Goal: Information Seeking & Learning: Learn about a topic

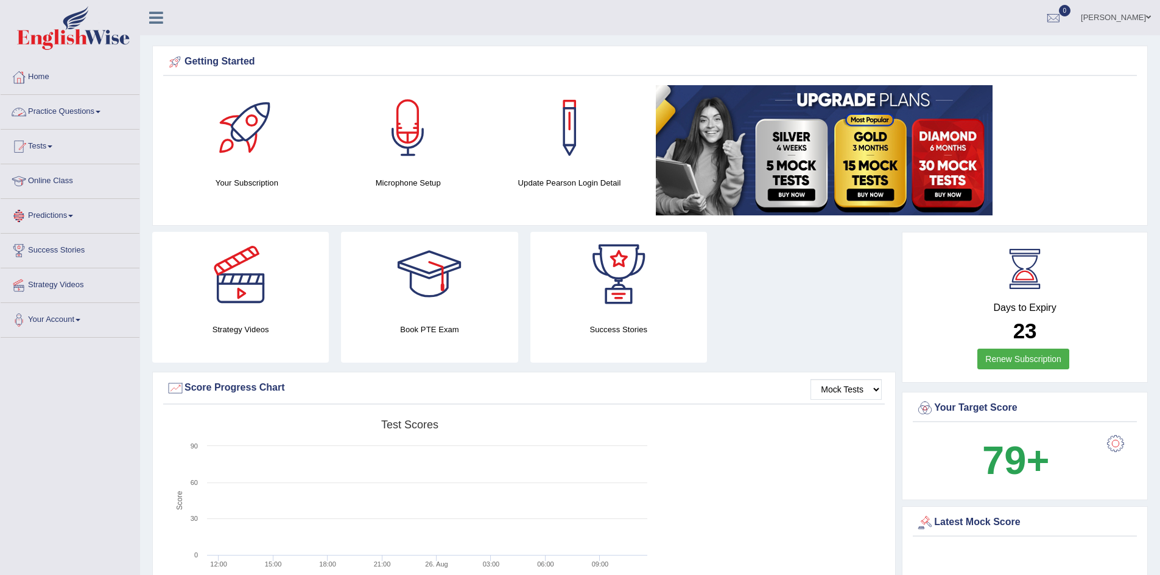
click at [100, 112] on span at bounding box center [98, 112] width 5 height 2
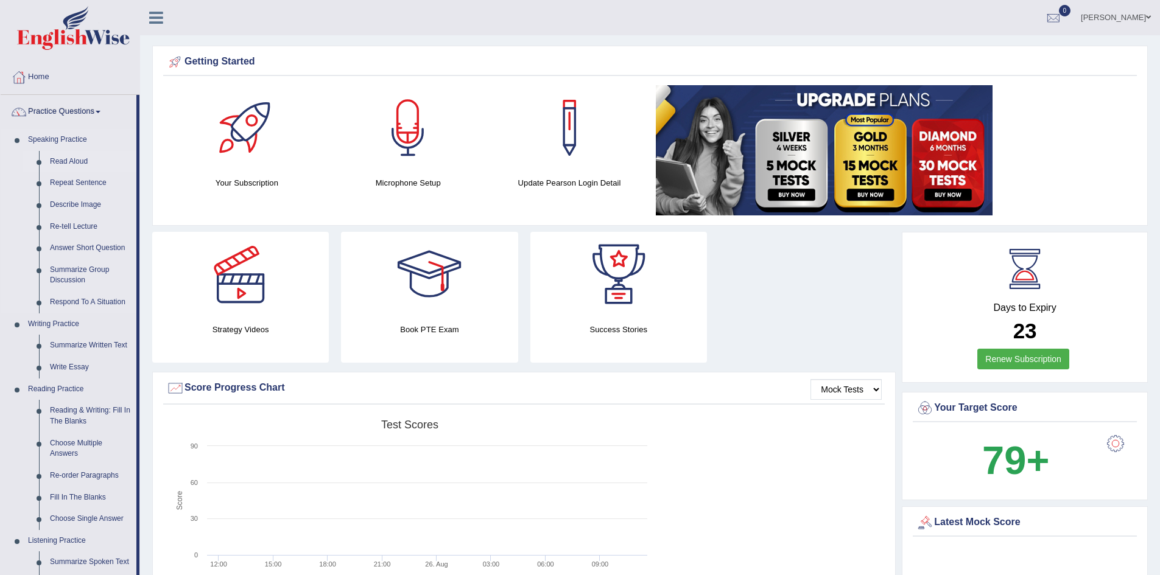
click at [63, 160] on link "Read Aloud" at bounding box center [90, 162] width 92 height 22
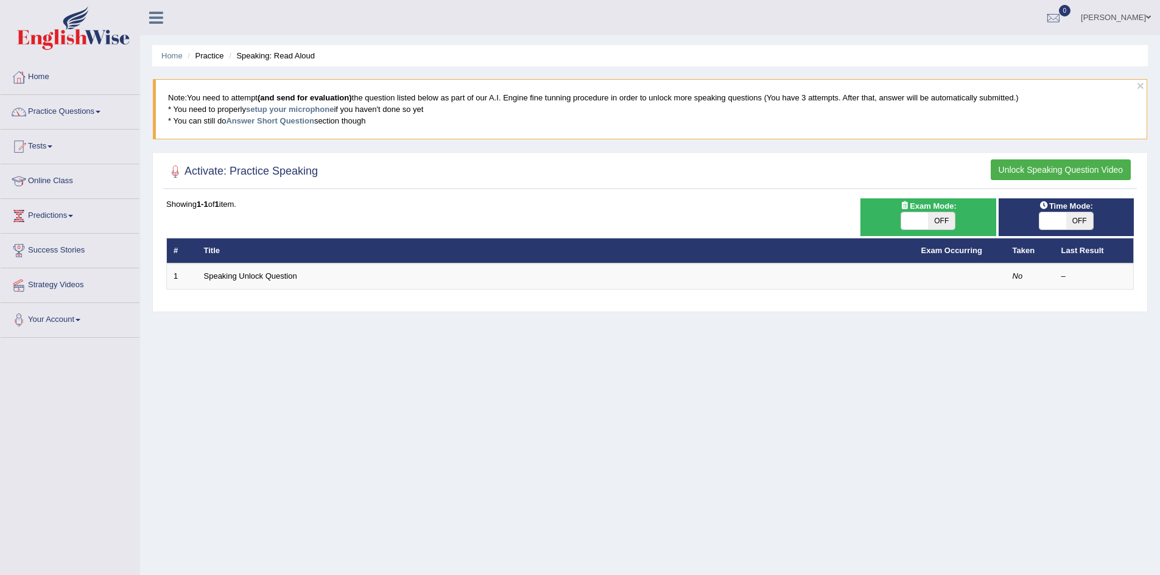
click at [943, 217] on span "OFF" at bounding box center [941, 221] width 27 height 17
checkbox input "true"
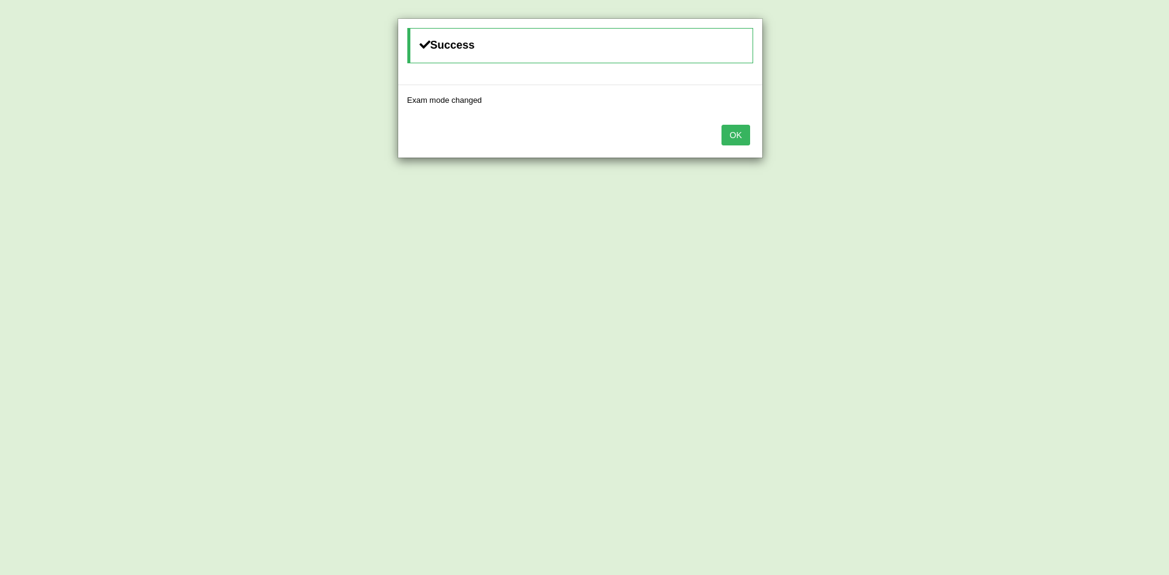
click at [744, 128] on button "OK" at bounding box center [736, 135] width 28 height 21
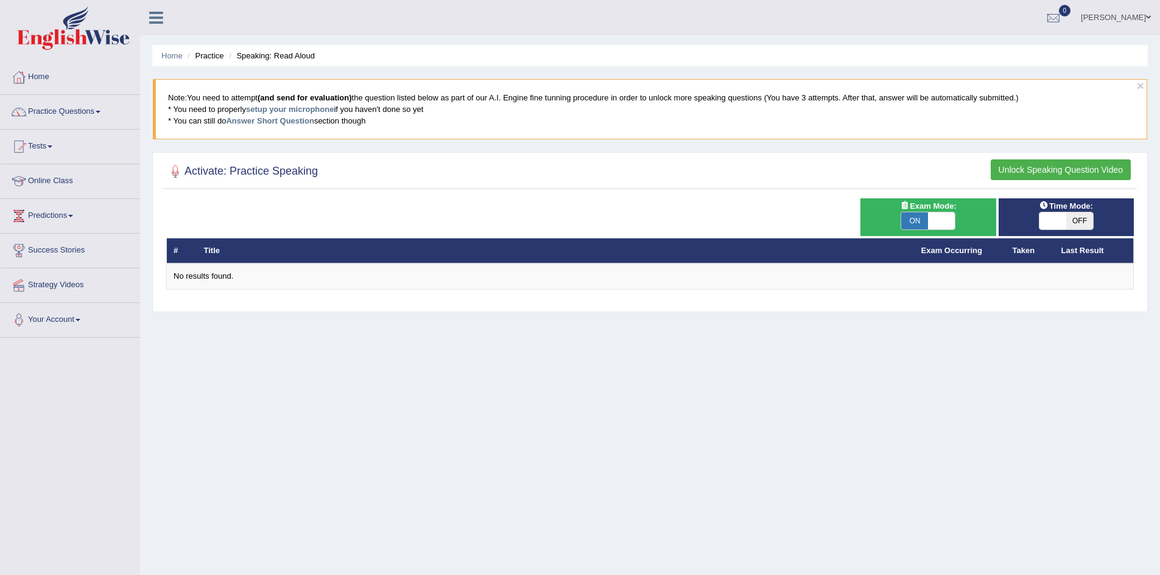
click at [200, 54] on li "Practice" at bounding box center [204, 56] width 39 height 12
click at [203, 55] on li "Practice" at bounding box center [204, 56] width 39 height 12
click at [100, 111] on span at bounding box center [98, 112] width 5 height 2
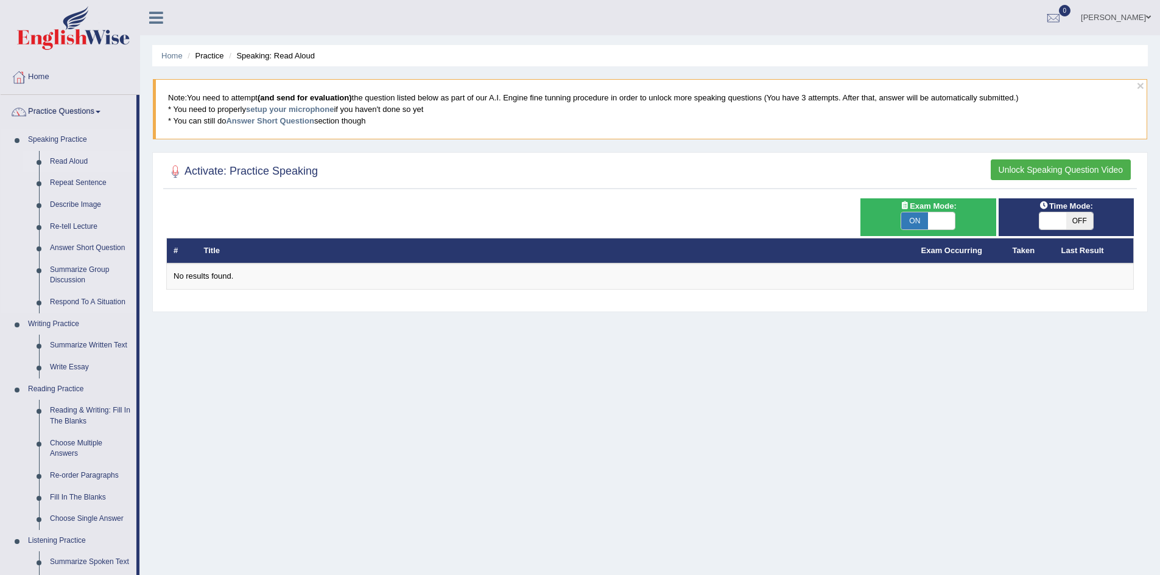
click at [60, 163] on link "Read Aloud" at bounding box center [90, 162] width 92 height 22
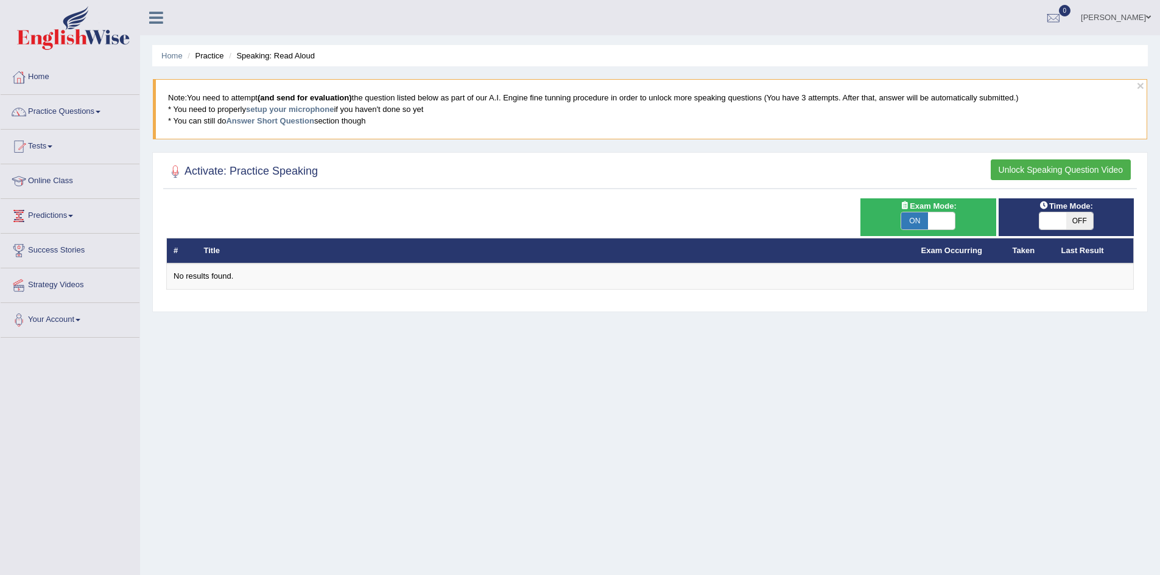
click at [1068, 168] on button "Unlock Speaking Question Video" at bounding box center [1061, 170] width 140 height 21
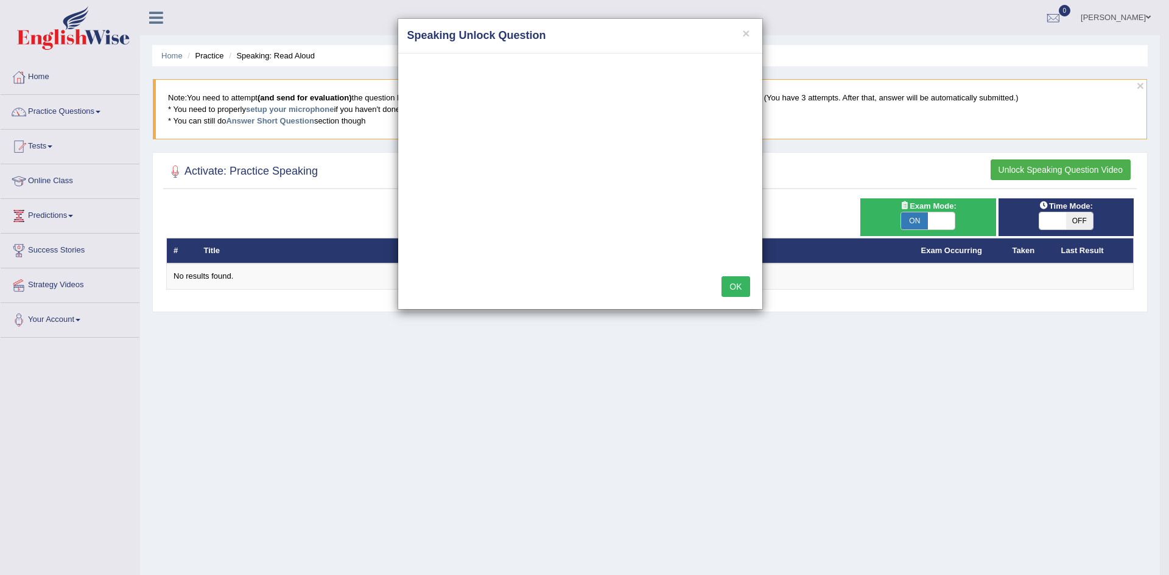
click at [734, 283] on button "OK" at bounding box center [736, 286] width 28 height 21
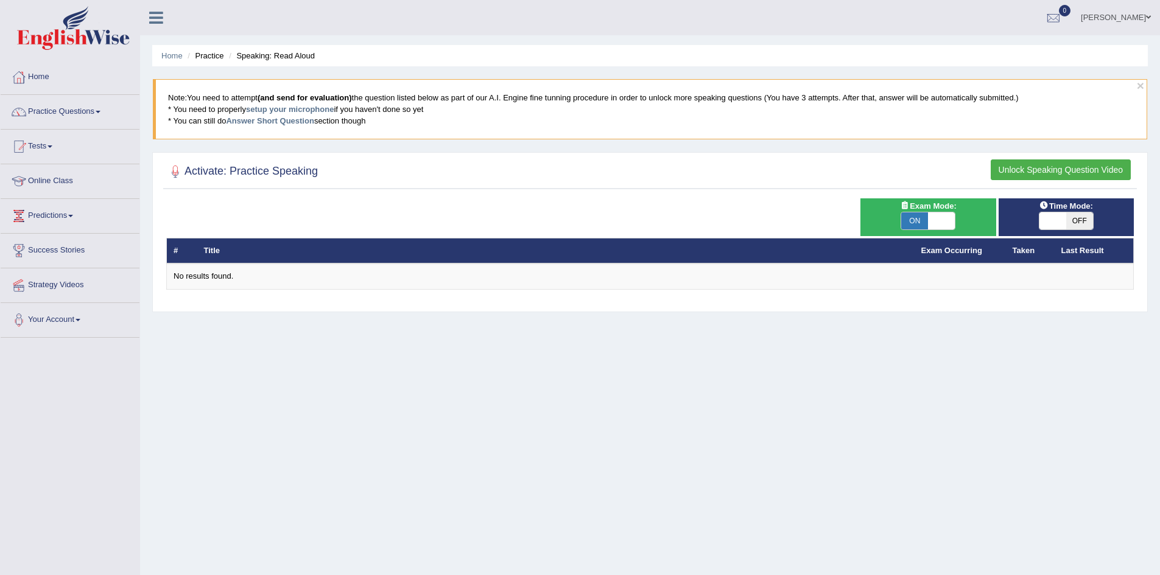
click at [262, 173] on h2 "Activate: Practice Speaking" at bounding box center [242, 172] width 152 height 18
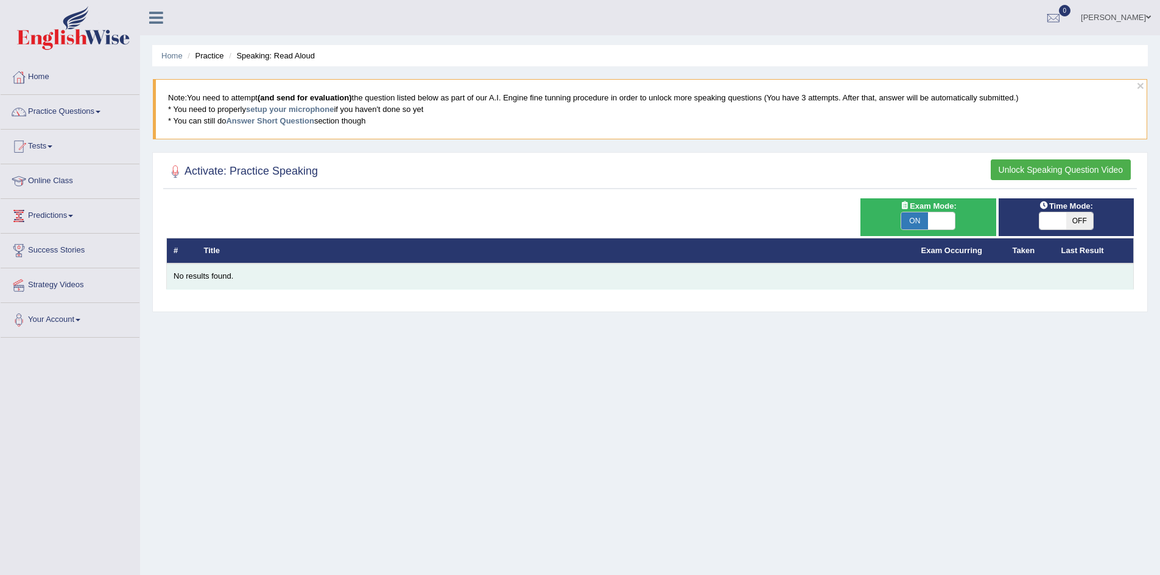
click at [267, 280] on div "No results found." at bounding box center [650, 277] width 953 height 12
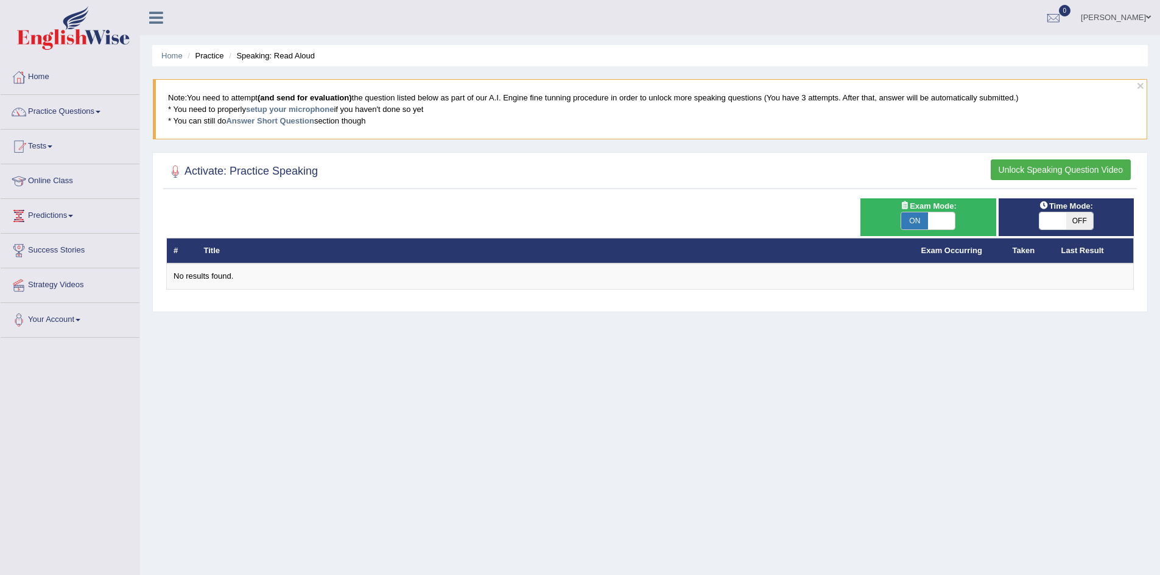
click at [208, 55] on li "Practice" at bounding box center [204, 56] width 39 height 12
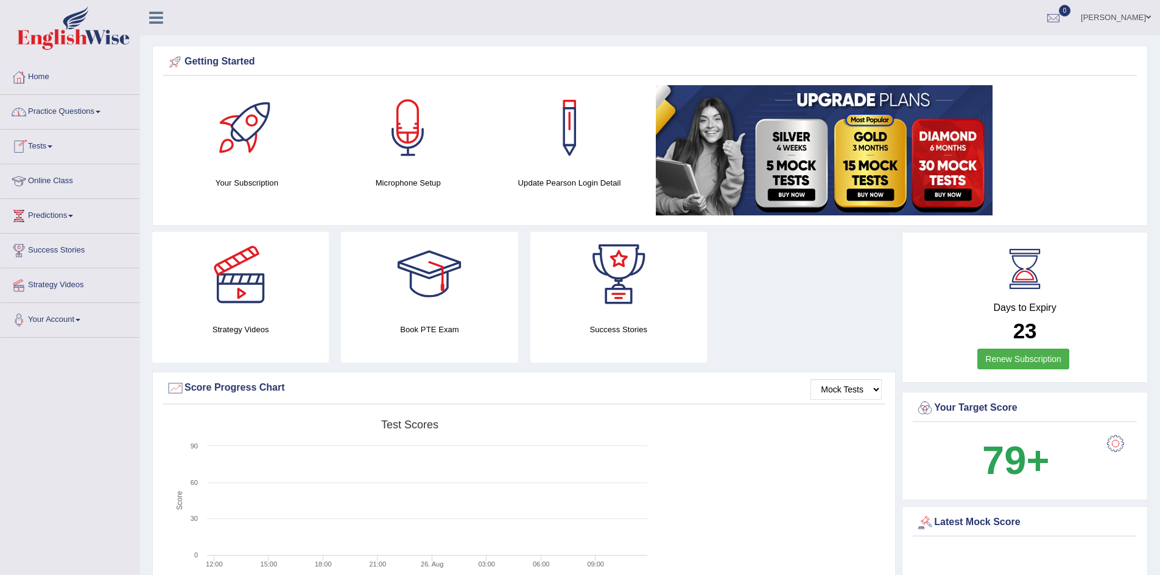
click at [102, 110] on link "Practice Questions" at bounding box center [70, 110] width 139 height 30
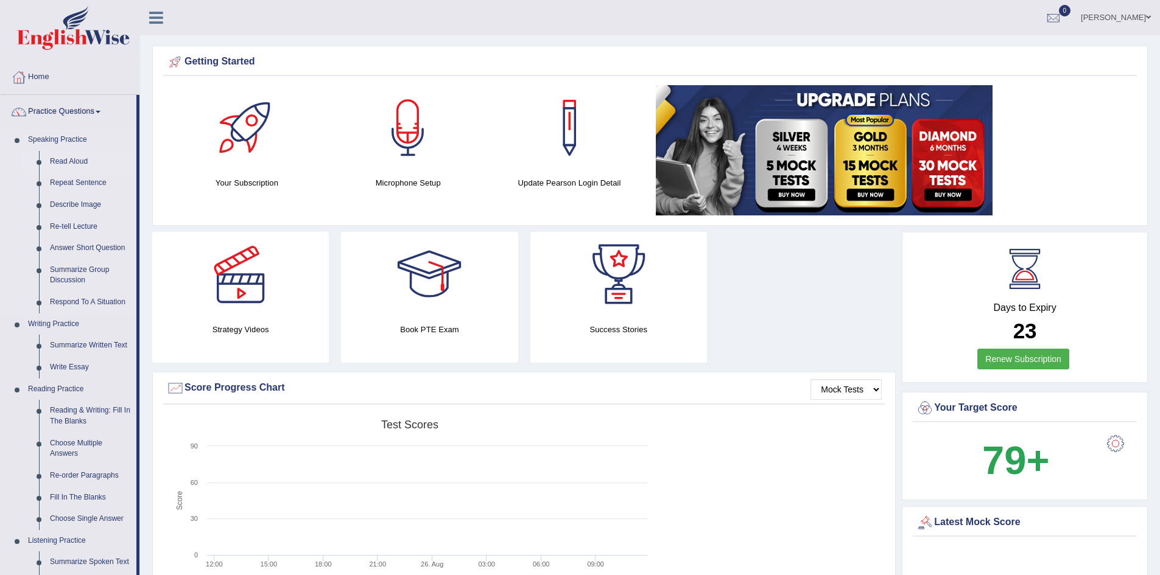
click at [60, 163] on link "Read Aloud" at bounding box center [90, 162] width 92 height 22
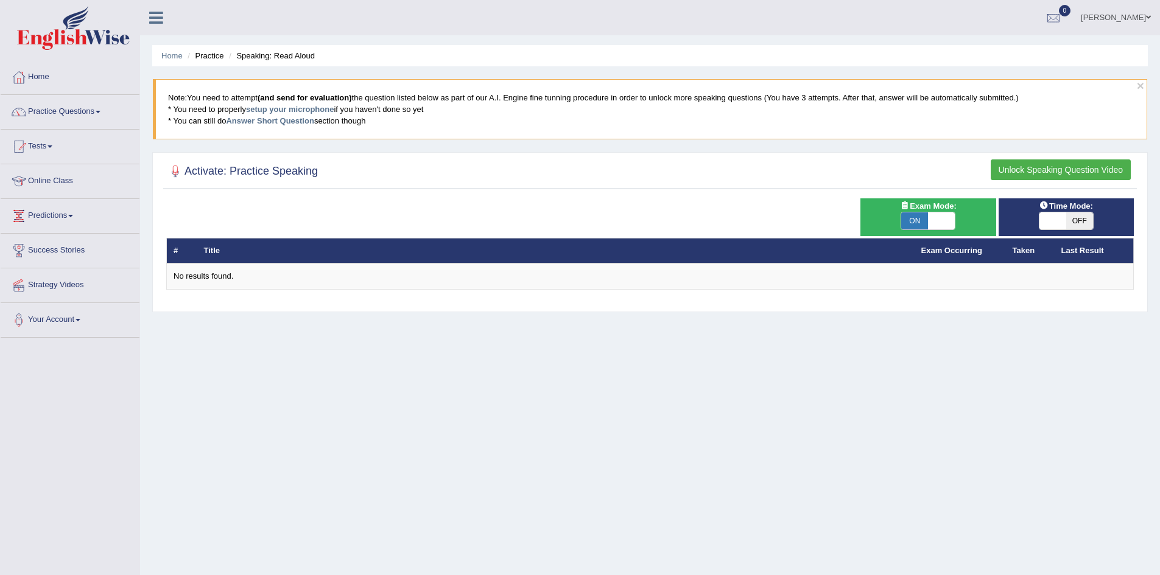
click at [175, 172] on div at bounding box center [175, 172] width 18 height 18
click at [918, 224] on span "ON" at bounding box center [914, 221] width 27 height 17
checkbox input "false"
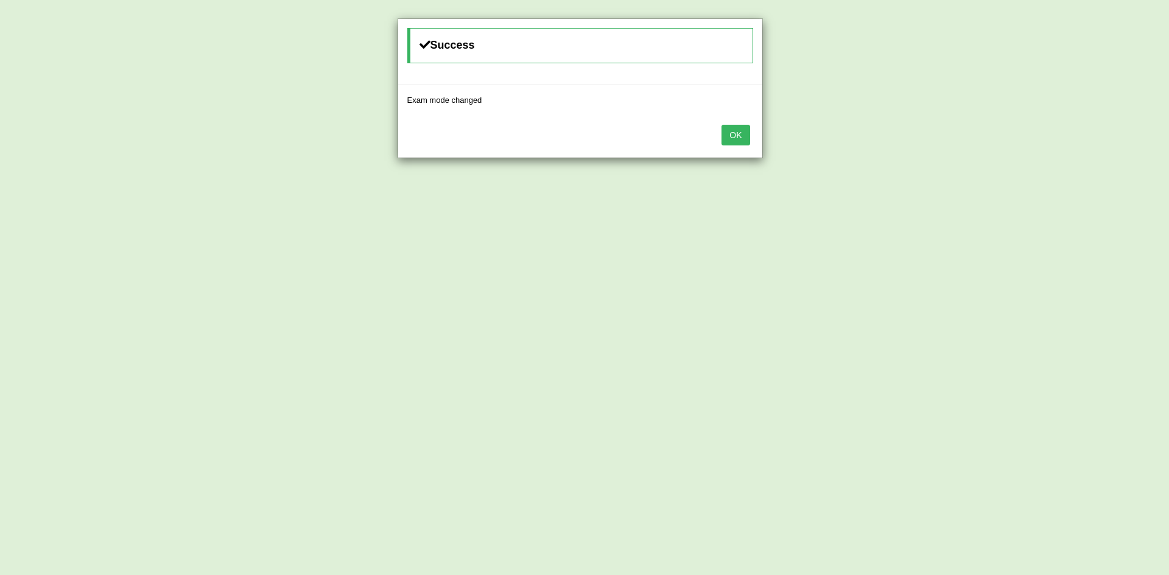
click at [736, 132] on button "OK" at bounding box center [736, 135] width 28 height 21
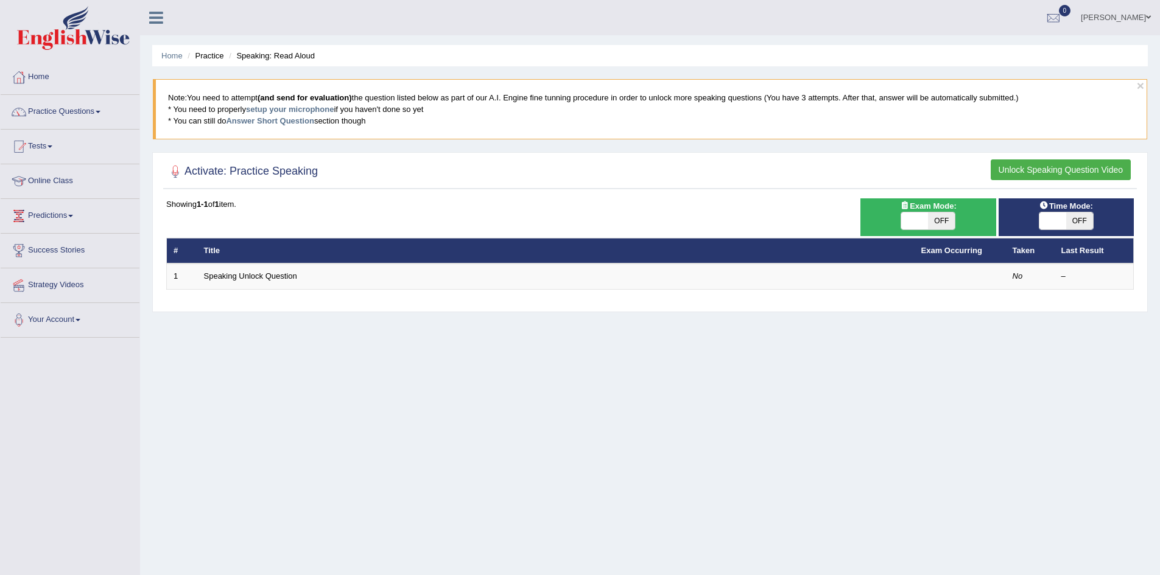
click at [935, 220] on span "OFF" at bounding box center [941, 221] width 27 height 17
checkbox input "true"
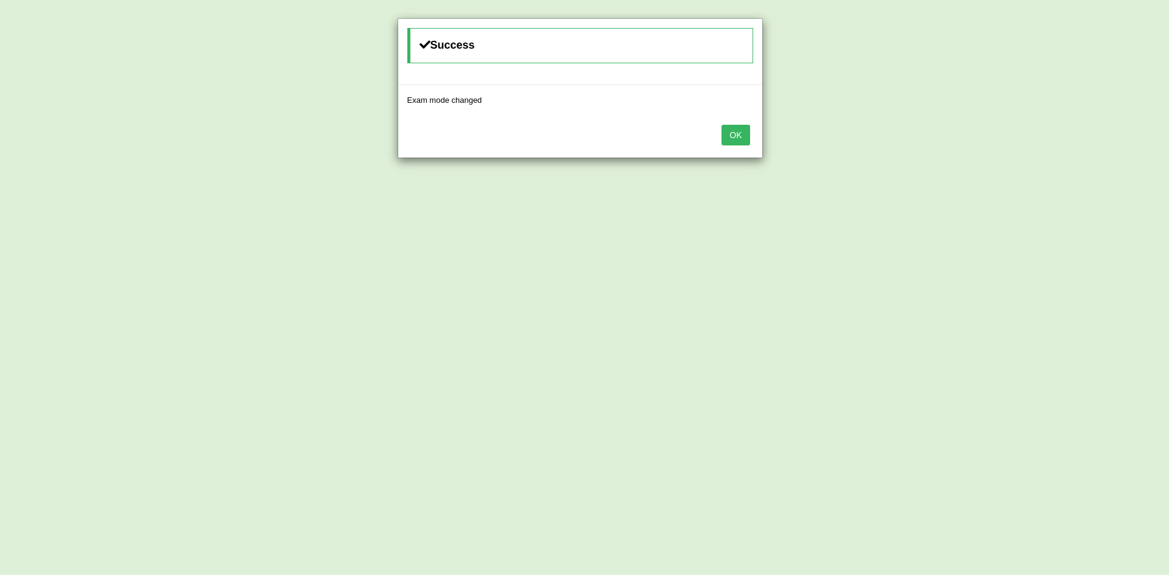
click at [740, 139] on button "OK" at bounding box center [736, 135] width 28 height 21
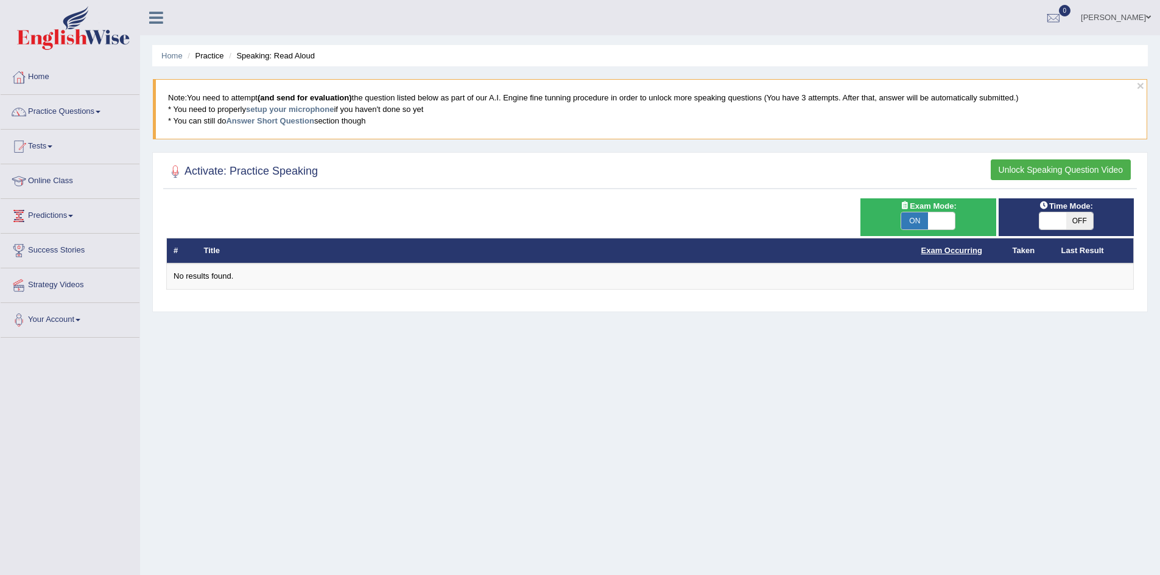
click at [958, 251] on link "Exam Occurring" at bounding box center [951, 250] width 61 height 9
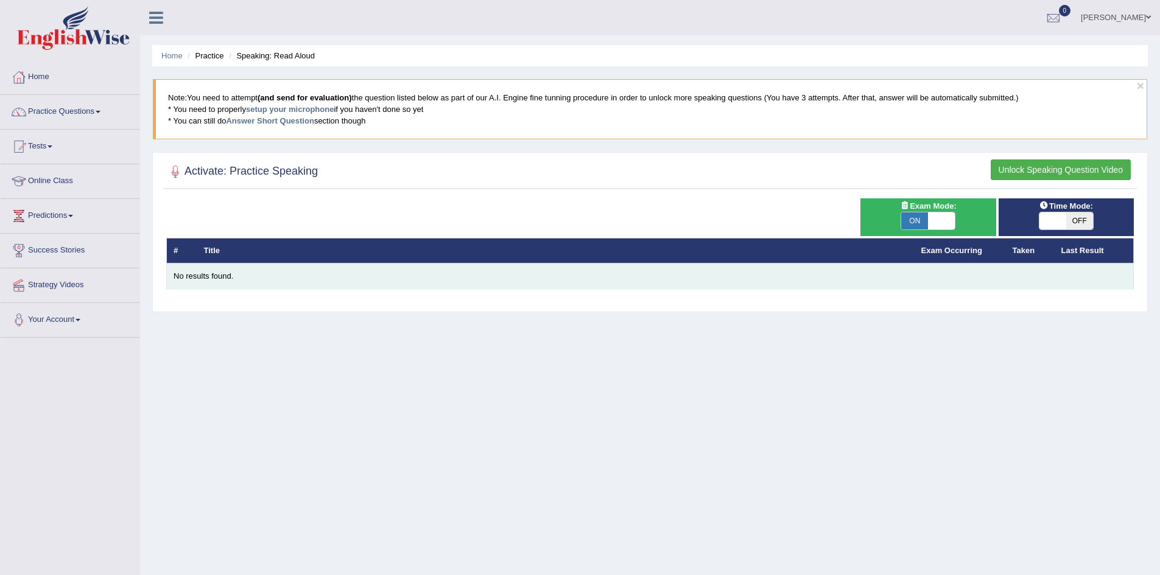
click at [216, 278] on div "No results found." at bounding box center [650, 277] width 953 height 12
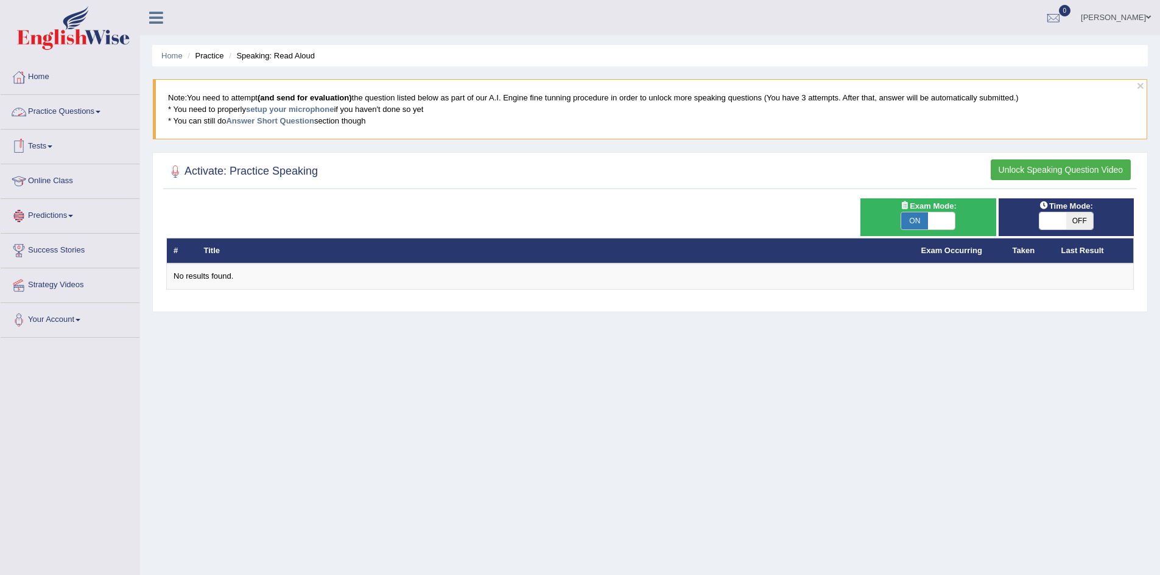
click at [96, 111] on link "Practice Questions" at bounding box center [70, 110] width 139 height 30
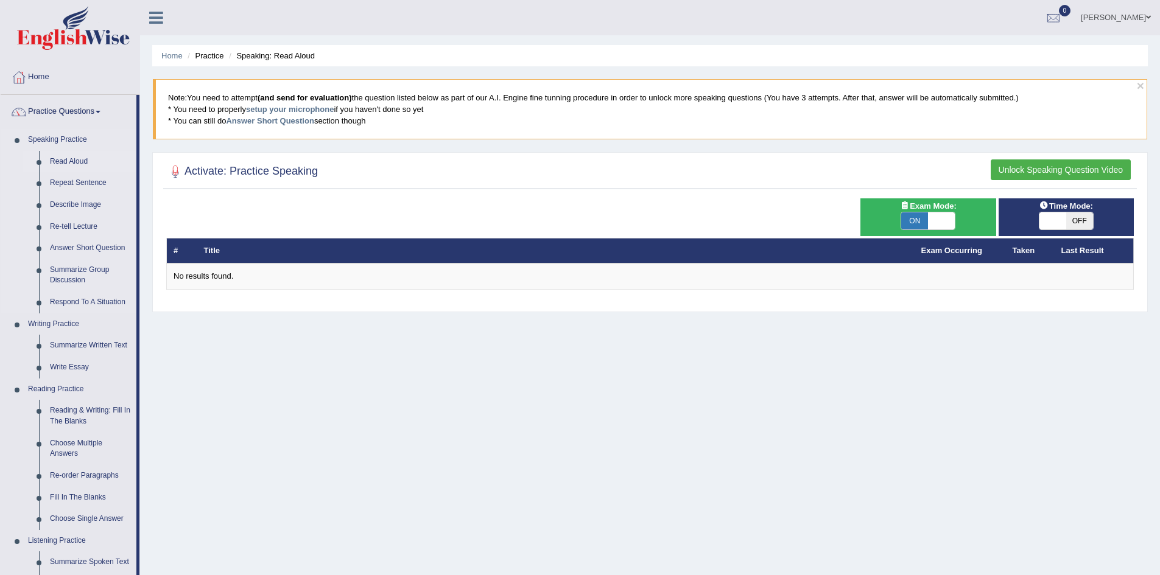
click at [71, 160] on link "Read Aloud" at bounding box center [90, 162] width 92 height 22
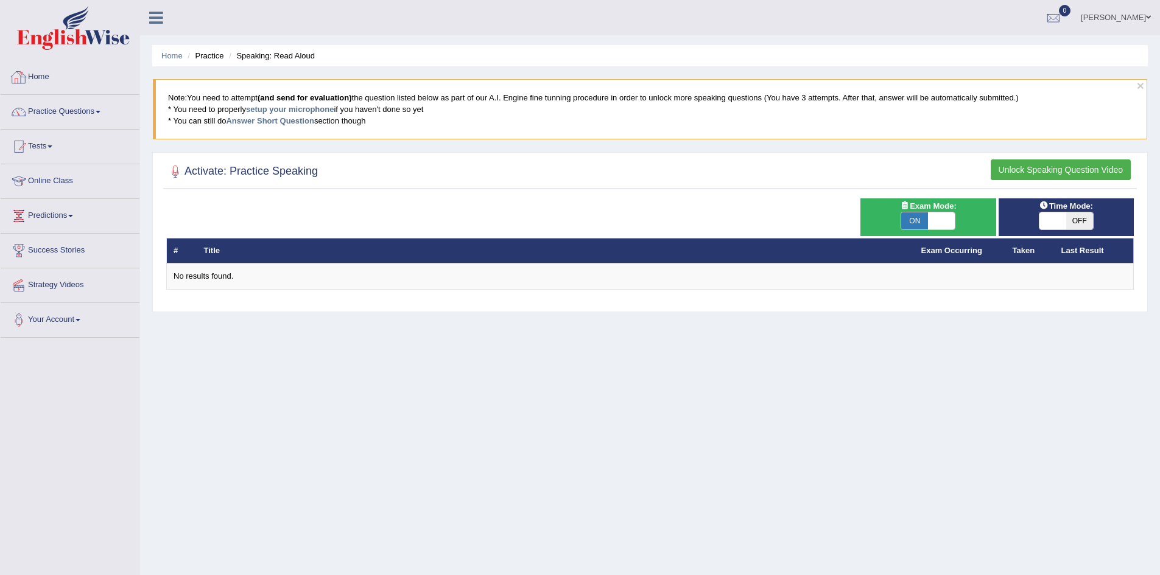
click at [40, 76] on link "Home" at bounding box center [70, 75] width 139 height 30
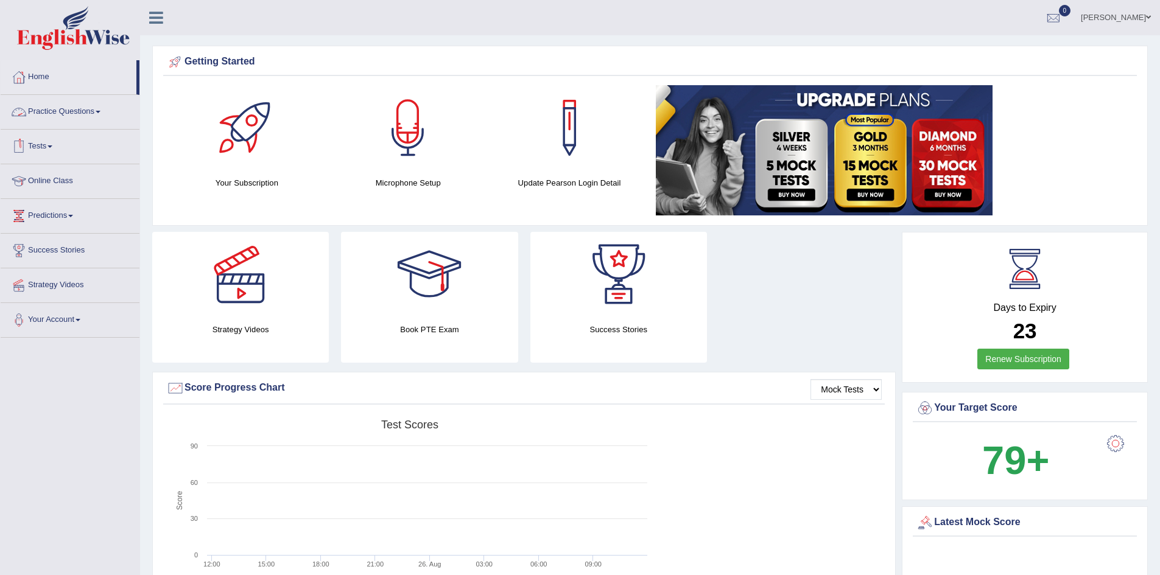
click at [99, 110] on link "Practice Questions" at bounding box center [70, 110] width 139 height 30
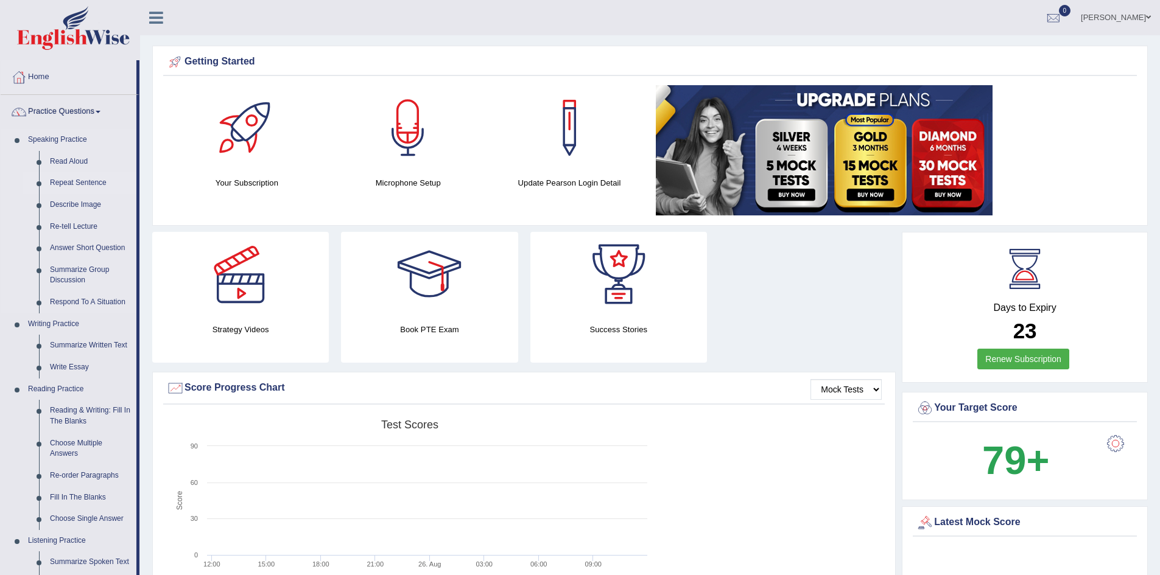
click at [73, 181] on link "Repeat Sentence" at bounding box center [90, 183] width 92 height 22
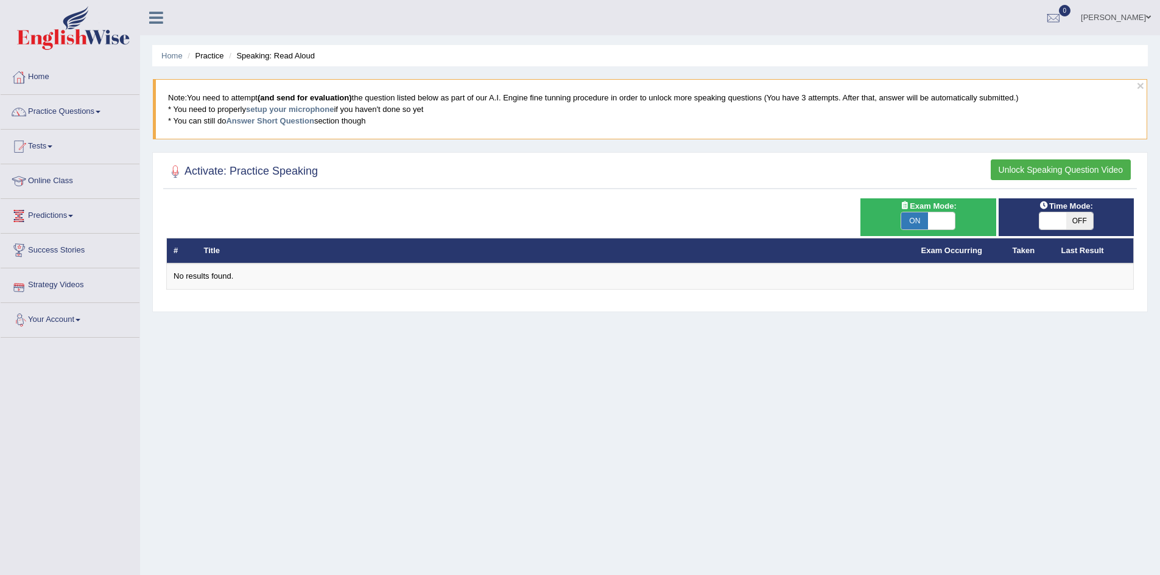
click at [77, 322] on link "Your Account" at bounding box center [70, 318] width 139 height 30
click at [1129, 19] on link "[PERSON_NAME]" at bounding box center [1116, 16] width 88 height 32
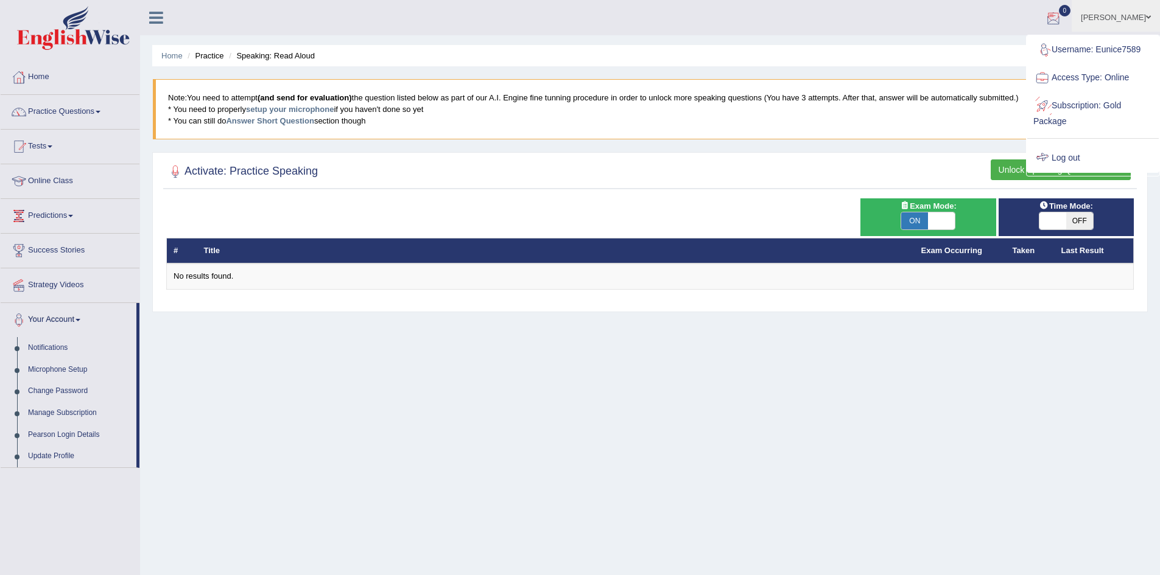
click at [1069, 157] on link "Log out" at bounding box center [1093, 158] width 132 height 28
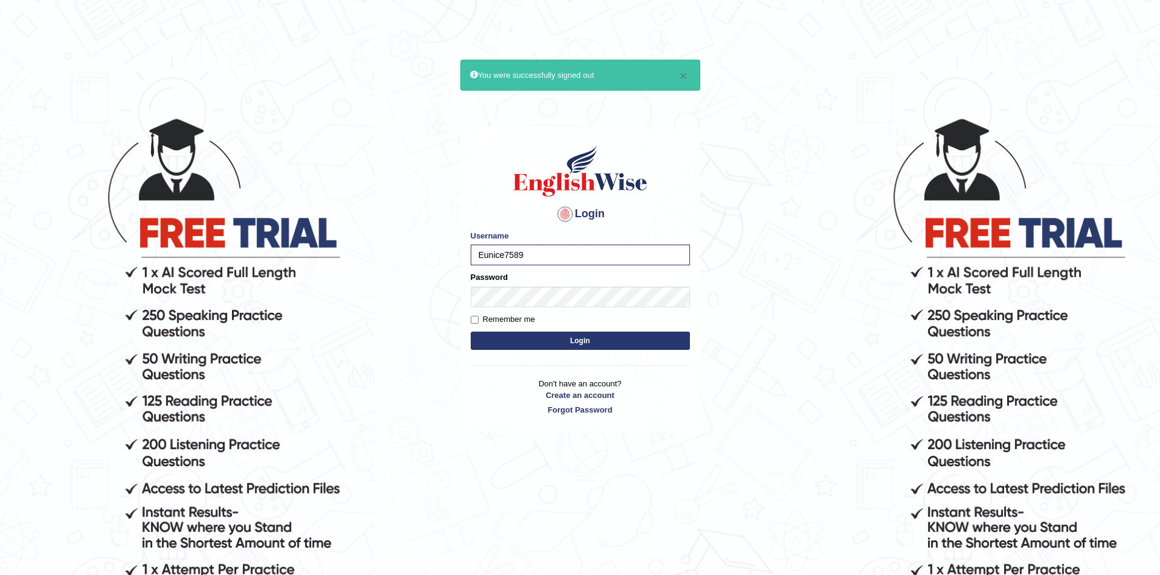
click at [512, 334] on button "Login" at bounding box center [580, 341] width 219 height 18
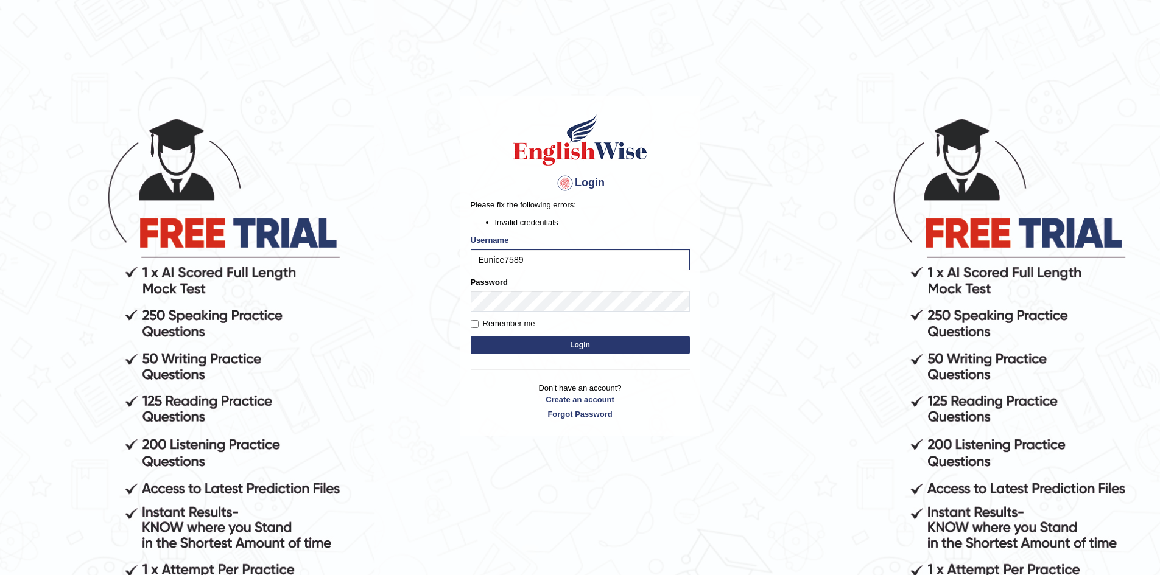
click at [579, 351] on button "Login" at bounding box center [580, 345] width 219 height 18
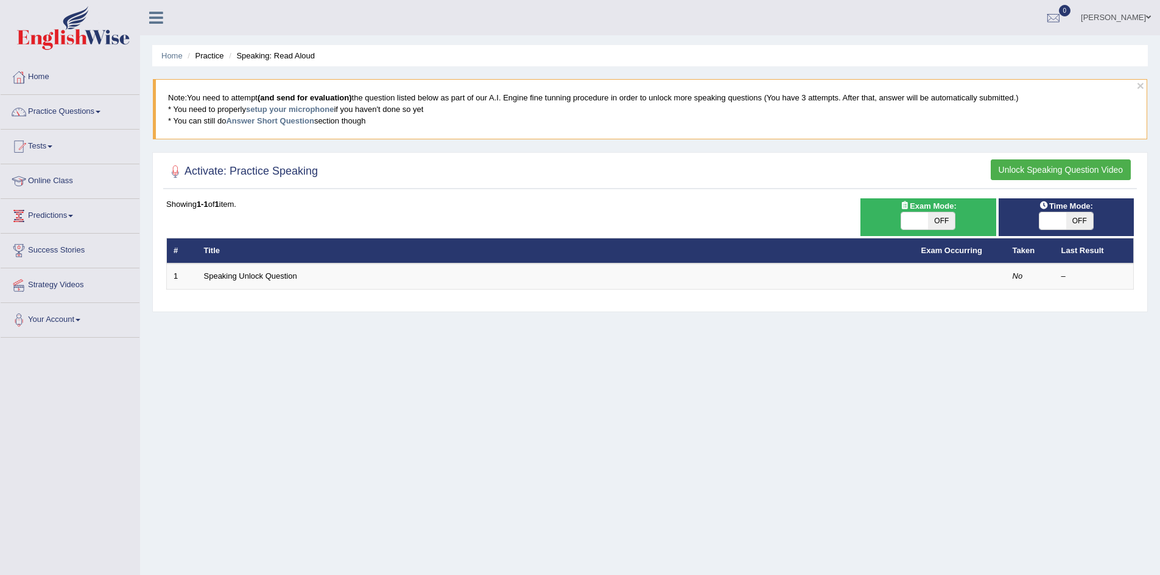
click at [927, 221] on span at bounding box center [914, 221] width 27 height 17
checkbox input "true"
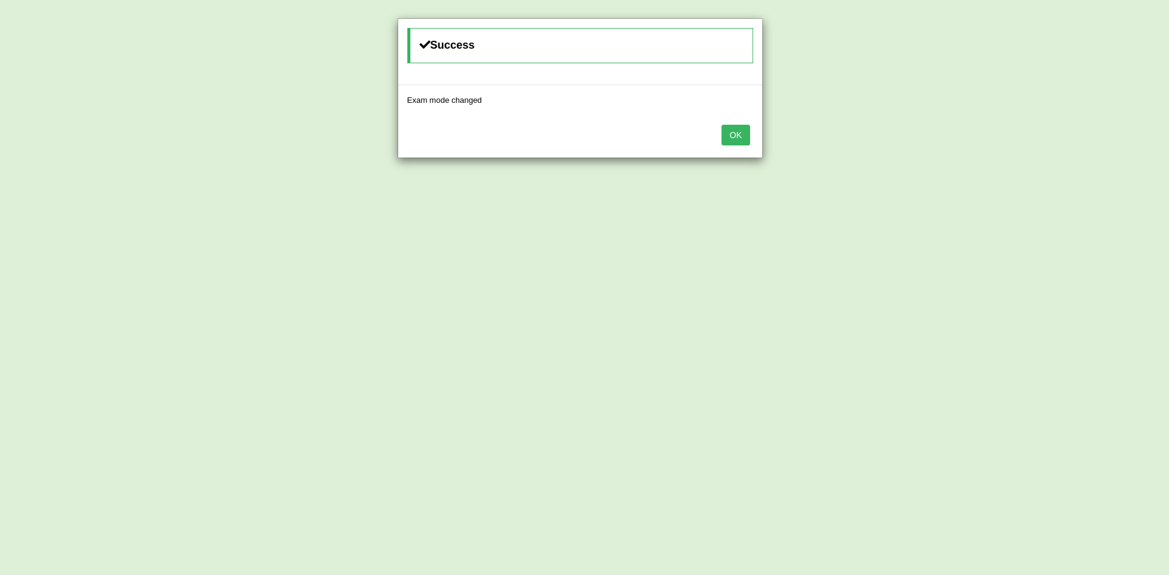
click at [733, 139] on button "OK" at bounding box center [736, 135] width 28 height 21
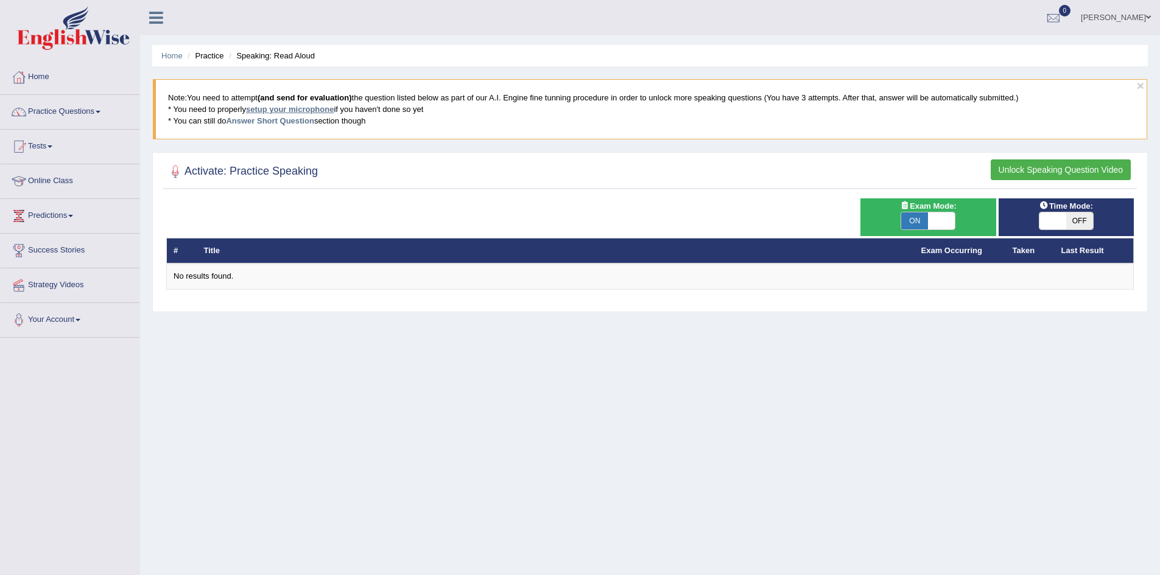
click at [263, 110] on link "setup your microphone" at bounding box center [290, 109] width 88 height 9
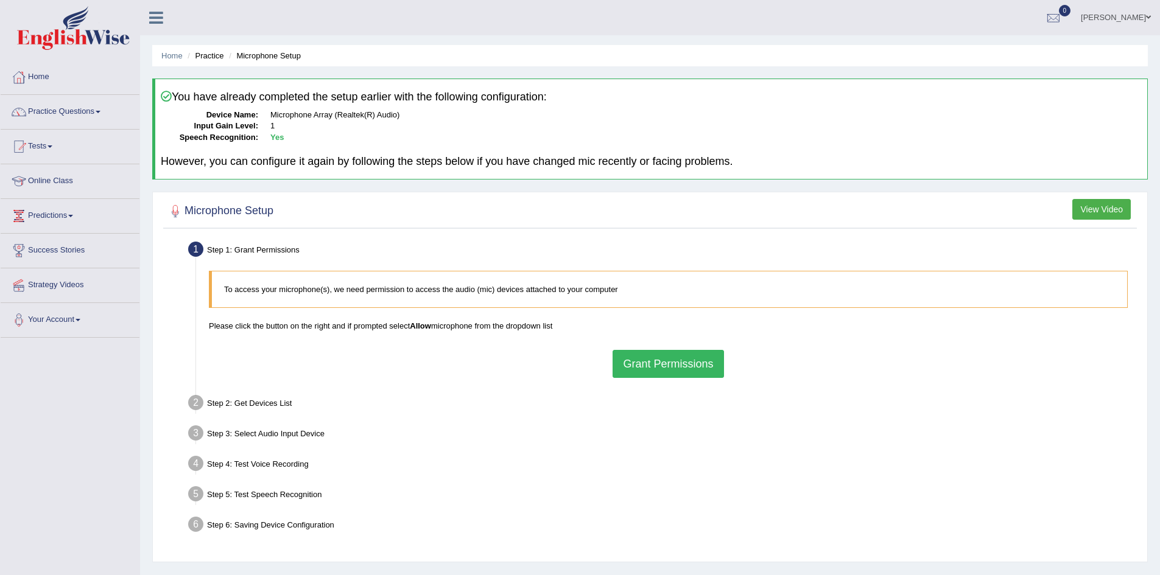
click at [668, 362] on button "Grant Permissions" at bounding box center [668, 364] width 111 height 28
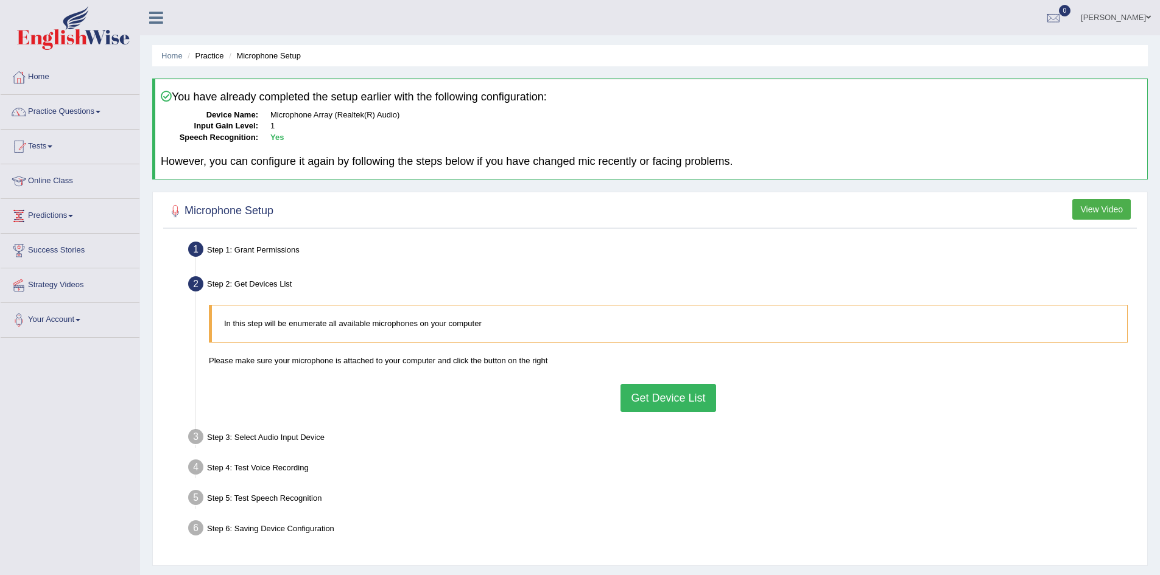
click at [677, 397] on button "Get Device List" at bounding box center [668, 398] width 95 height 28
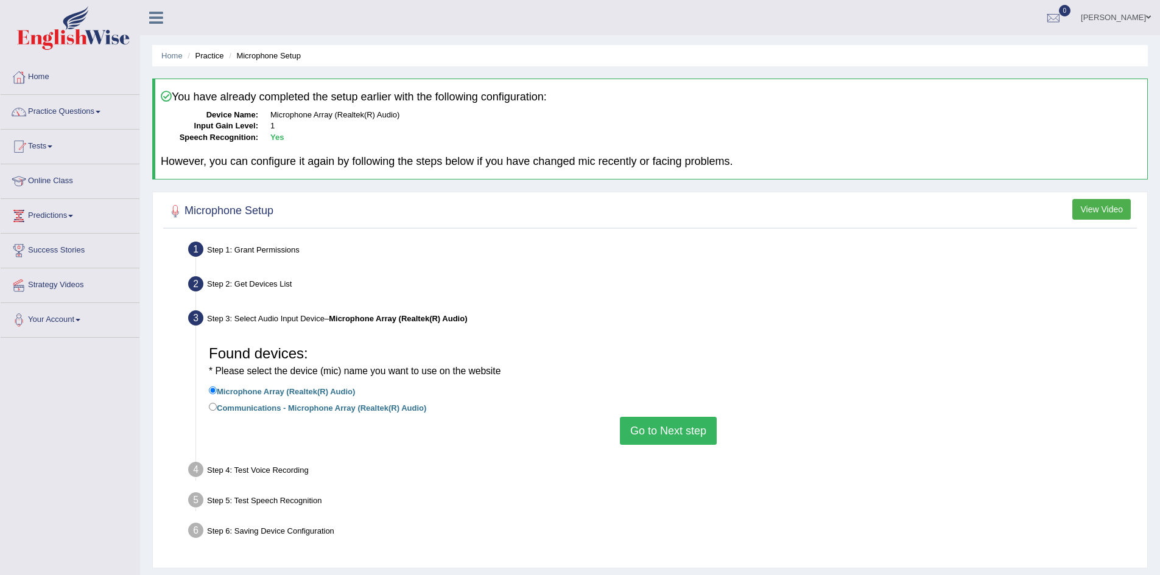
click at [659, 430] on button "Go to Next step" at bounding box center [668, 431] width 97 height 28
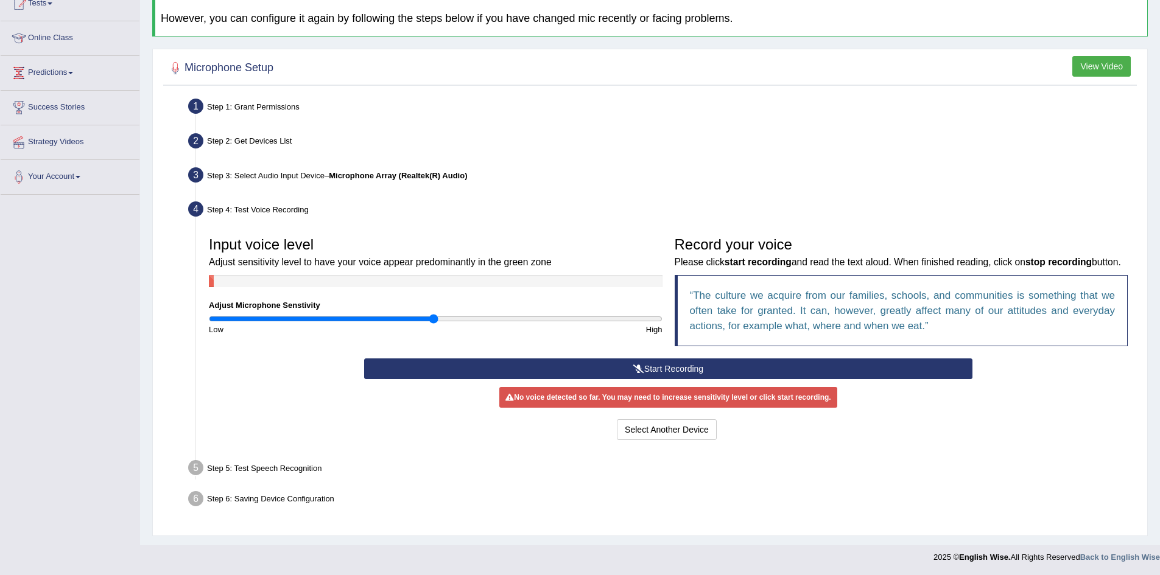
scroll to position [160, 0]
click at [683, 367] on button "Start Recording" at bounding box center [668, 368] width 608 height 21
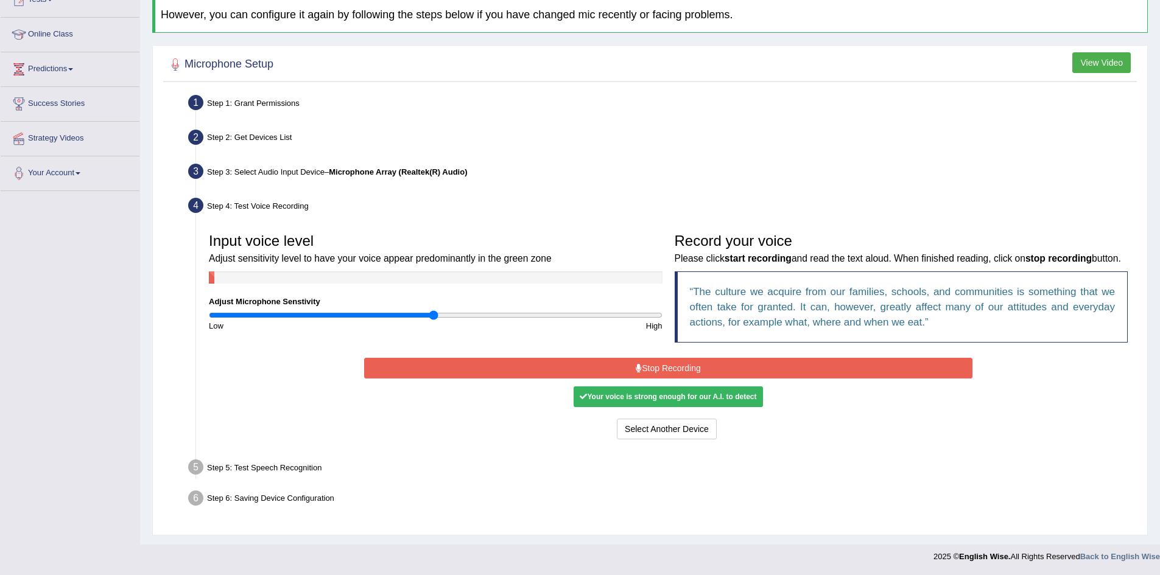
click at [689, 373] on button "Stop Recording" at bounding box center [668, 368] width 608 height 21
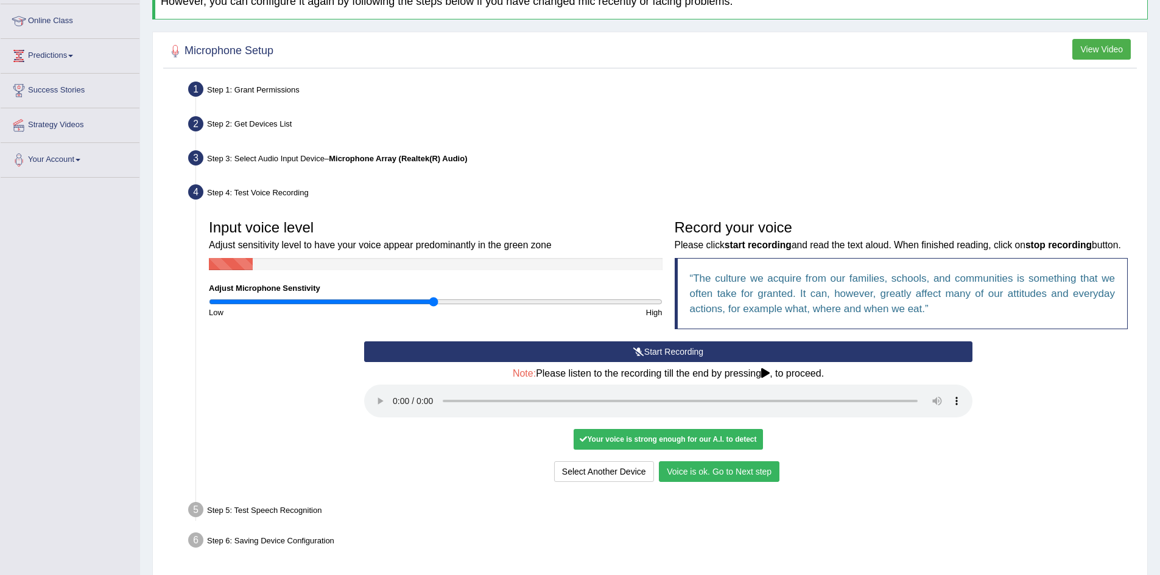
click at [703, 482] on button "Voice is ok. Go to Next step" at bounding box center [719, 472] width 121 height 21
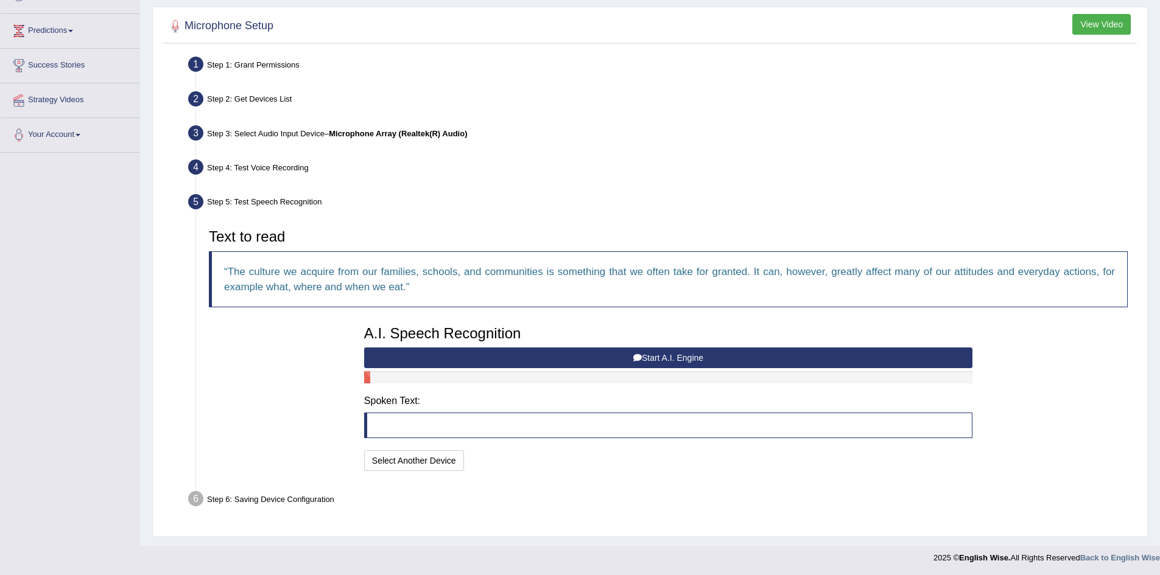
scroll to position [186, 0]
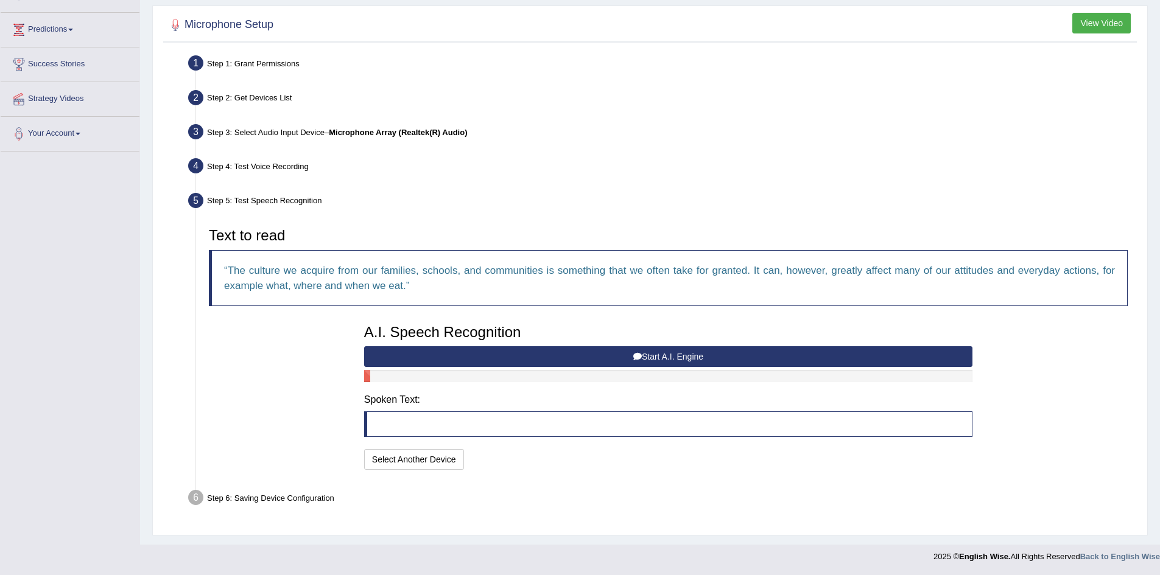
click at [661, 355] on button "Start A.I. Engine" at bounding box center [668, 356] width 608 height 21
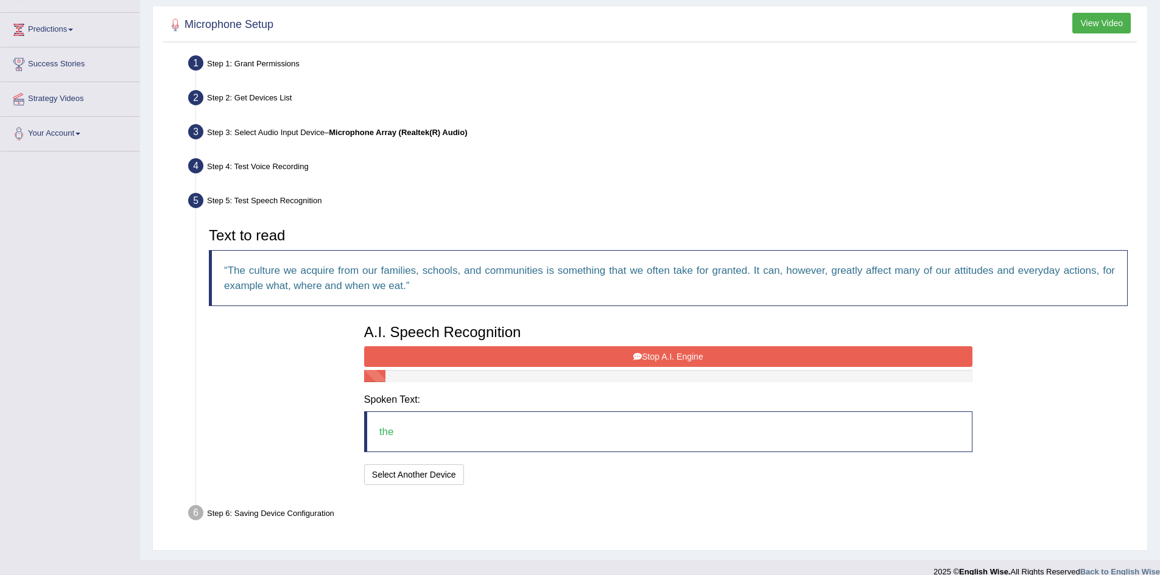
click at [659, 354] on button "Stop A.I. Engine" at bounding box center [668, 356] width 608 height 21
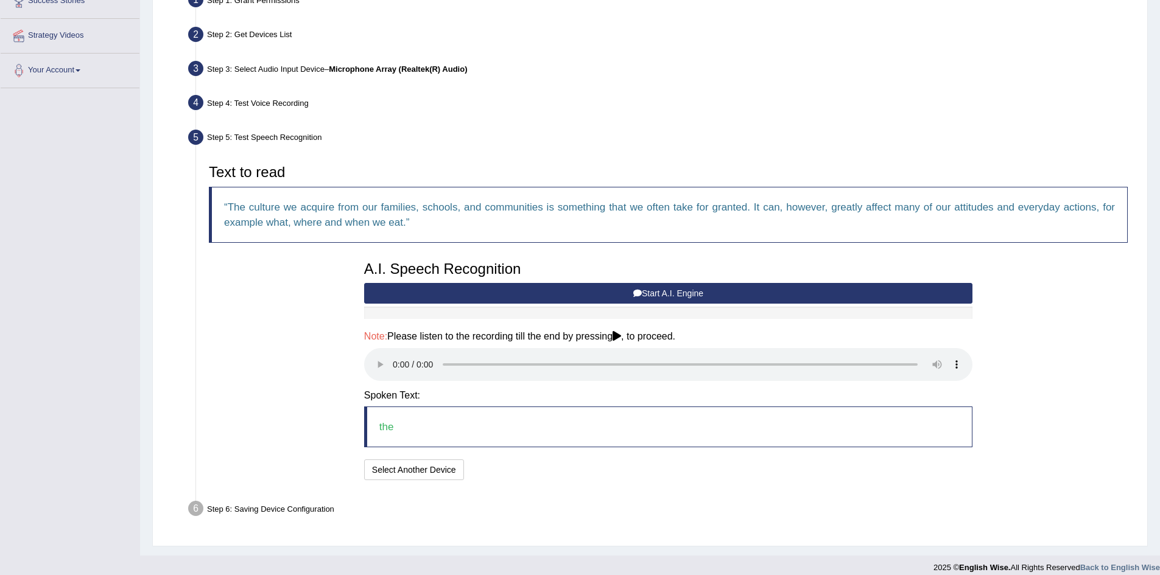
scroll to position [261, 0]
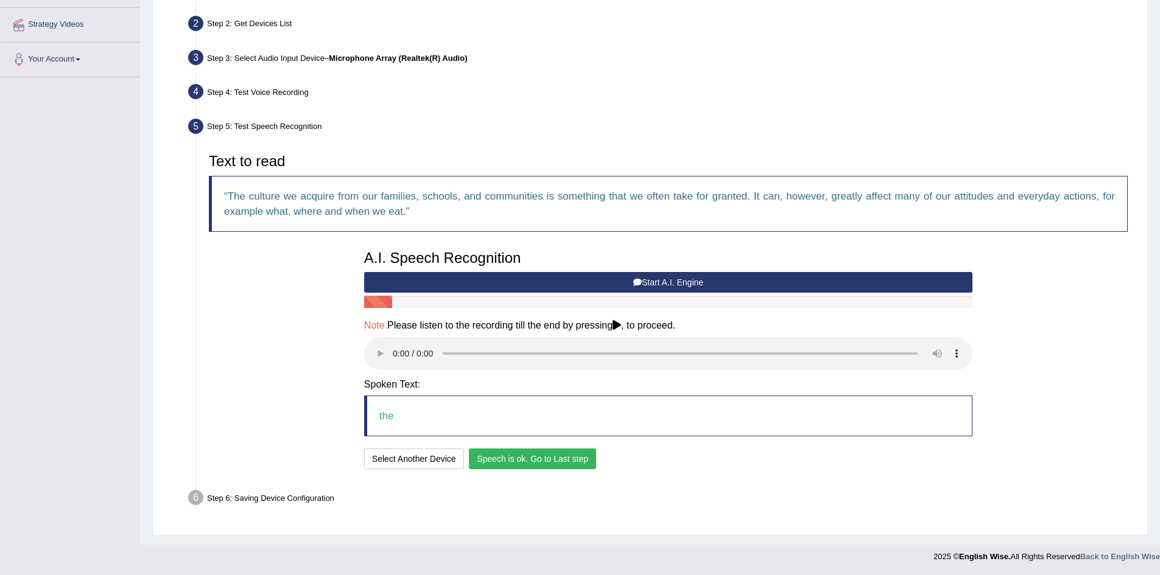
click at [537, 457] on button "Speech is ok. Go to Last step" at bounding box center [532, 459] width 127 height 21
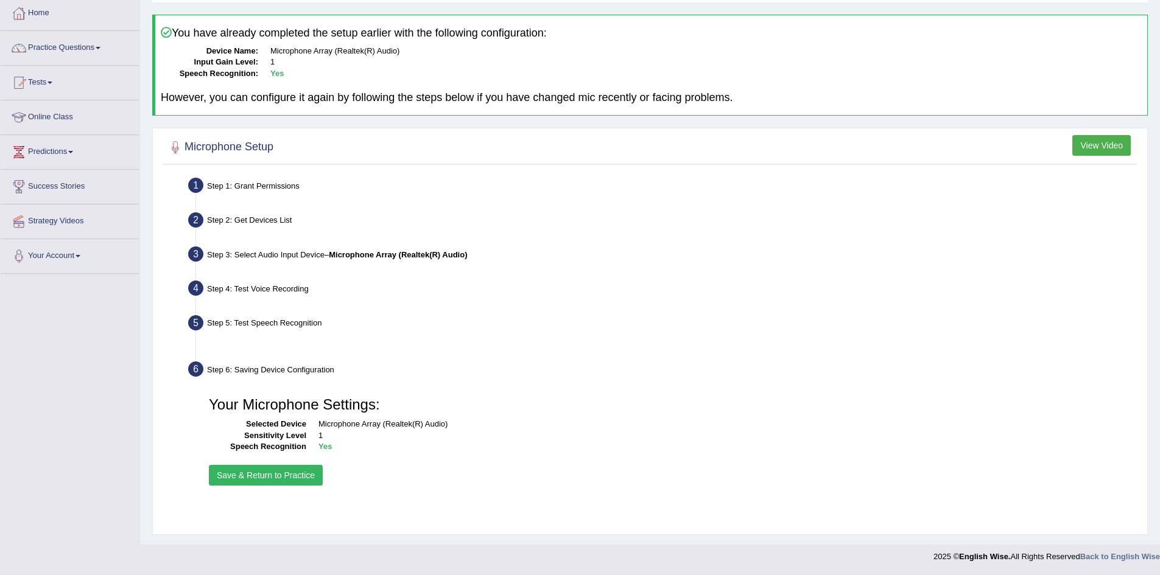
scroll to position [64, 0]
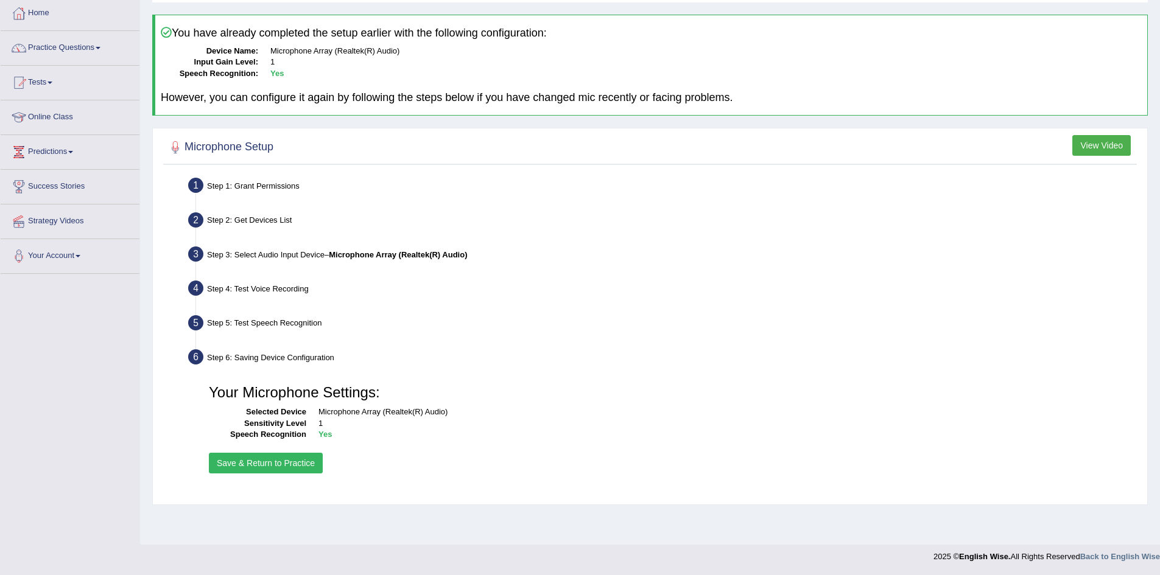
click at [271, 462] on button "Save & Return to Practice" at bounding box center [266, 463] width 114 height 21
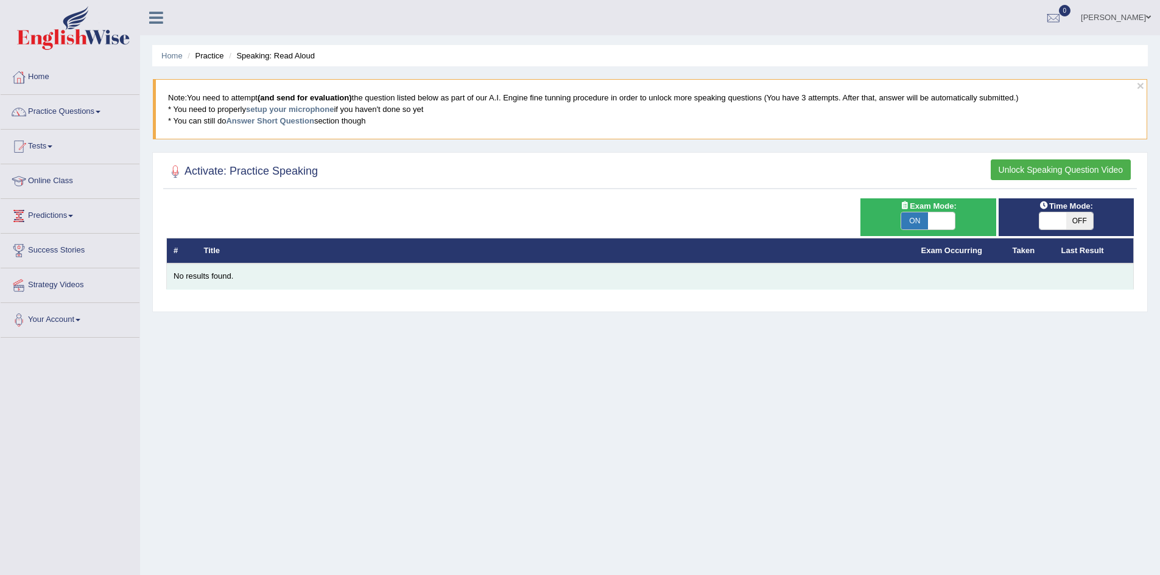
click at [493, 278] on div "No results found." at bounding box center [650, 277] width 953 height 12
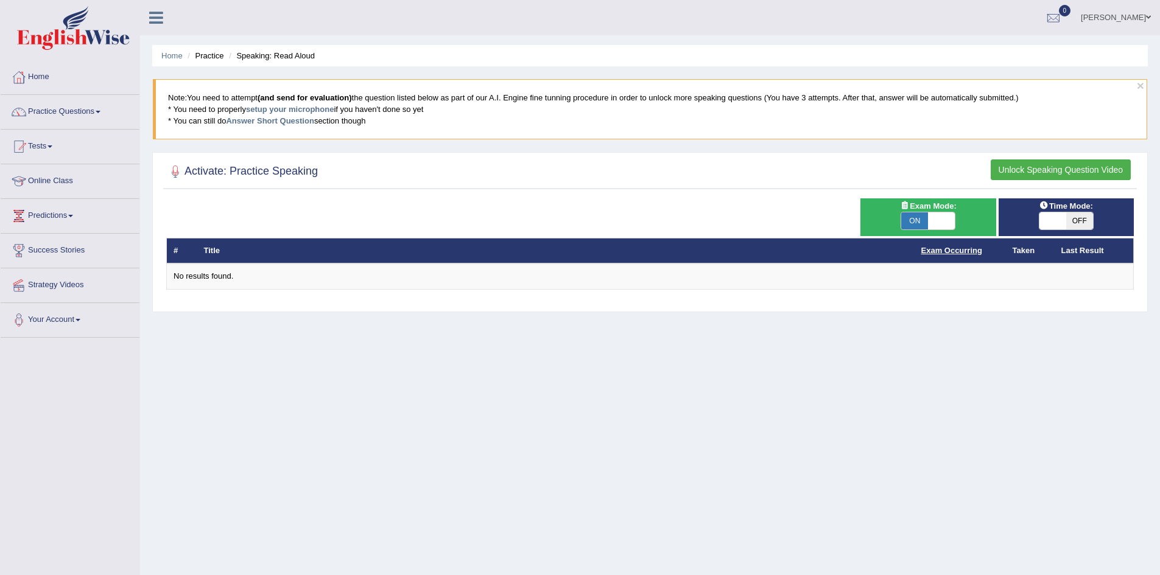
click at [950, 248] on link "Exam Occurring" at bounding box center [951, 250] width 61 height 9
click at [214, 59] on li "Practice" at bounding box center [204, 56] width 39 height 12
click at [262, 122] on link "Answer Short Question" at bounding box center [270, 120] width 88 height 9
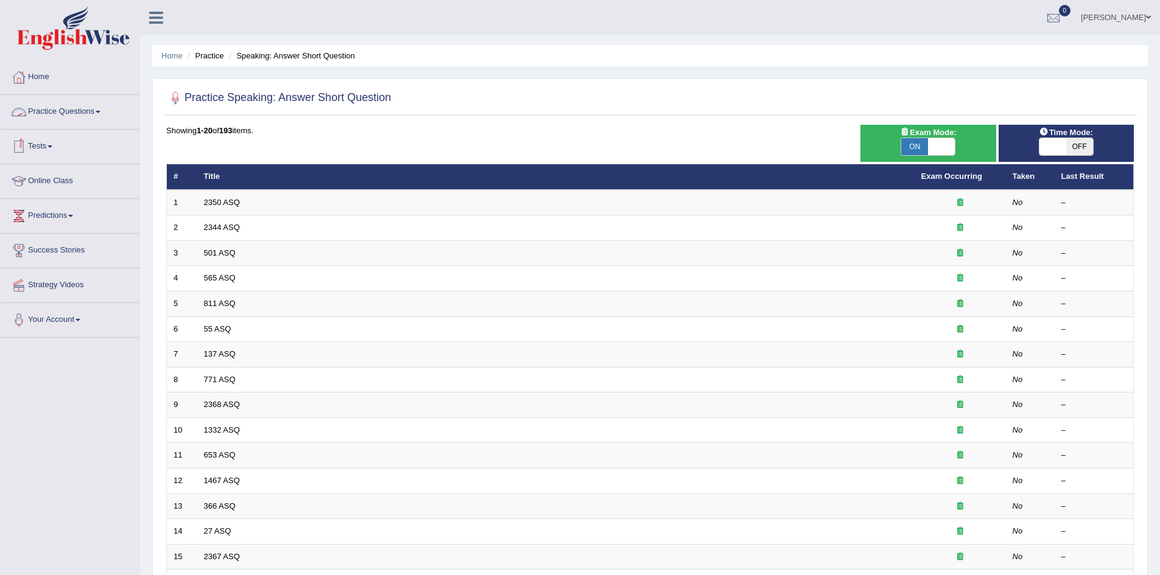
click at [98, 113] on link "Practice Questions" at bounding box center [70, 110] width 139 height 30
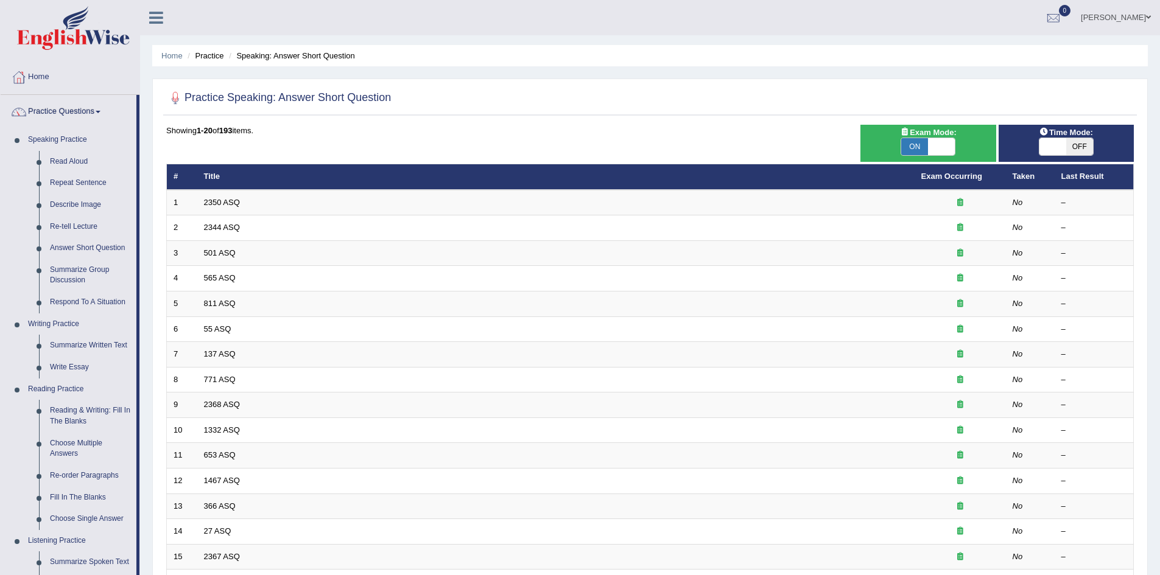
click at [98, 113] on link "Practice Questions" at bounding box center [69, 110] width 136 height 30
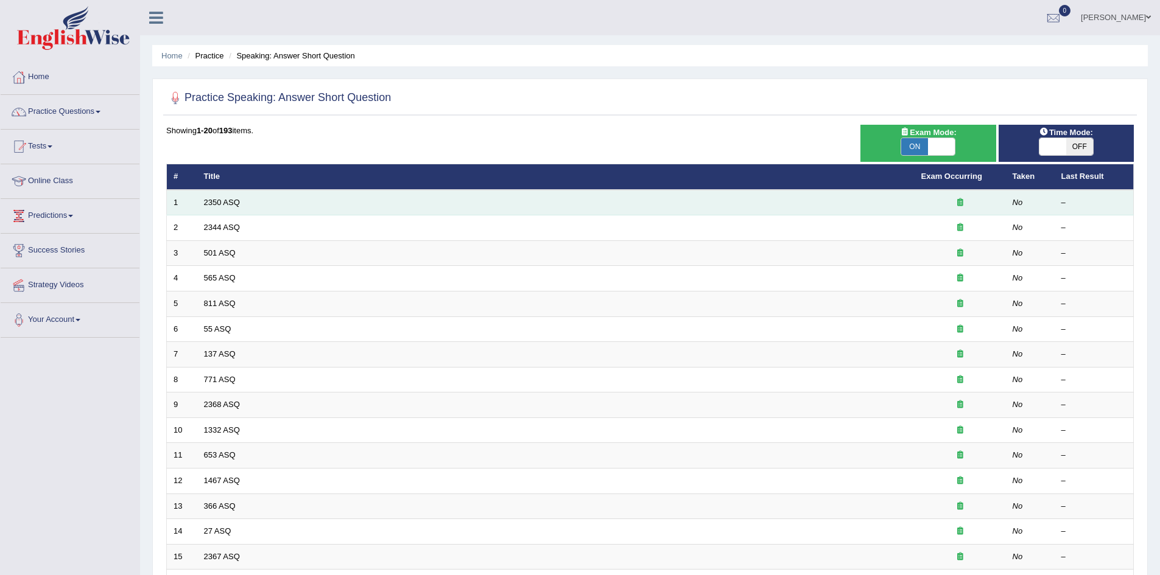
click at [720, 202] on td "2350 ASQ" at bounding box center [555, 203] width 717 height 26
click at [225, 200] on link "2350 ASQ" at bounding box center [222, 202] width 36 height 9
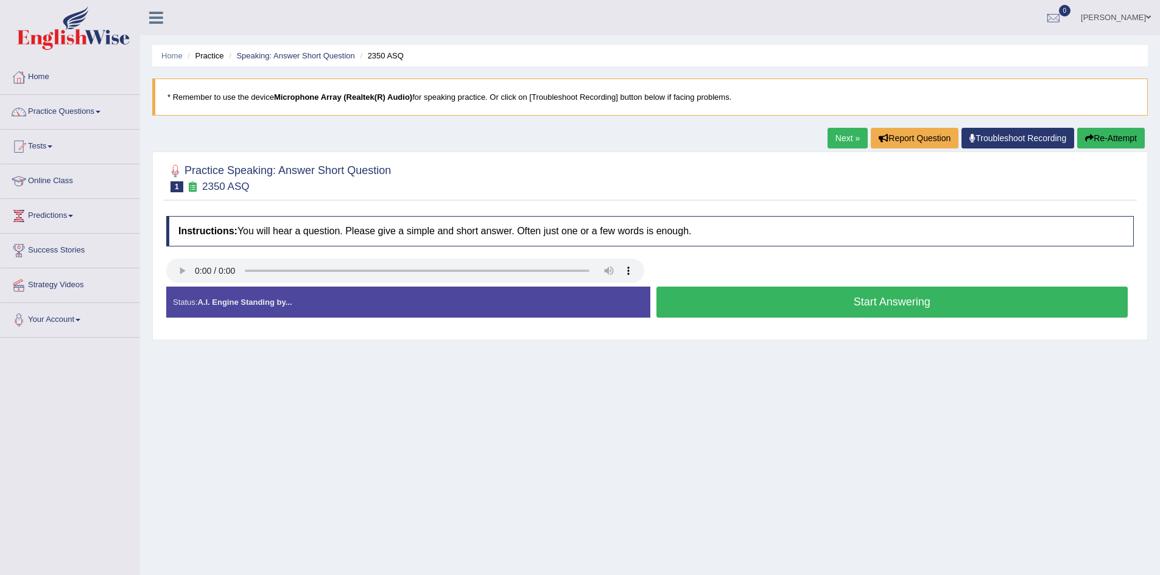
click at [896, 303] on button "Start Answering" at bounding box center [892, 302] width 472 height 31
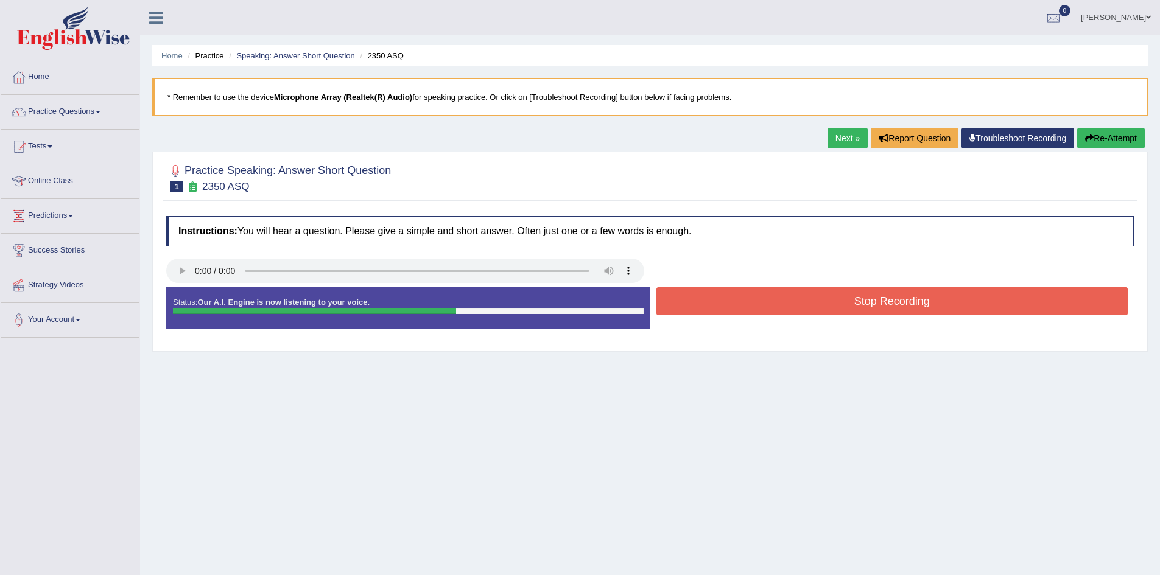
click at [905, 297] on button "Stop Recording" at bounding box center [892, 301] width 472 height 28
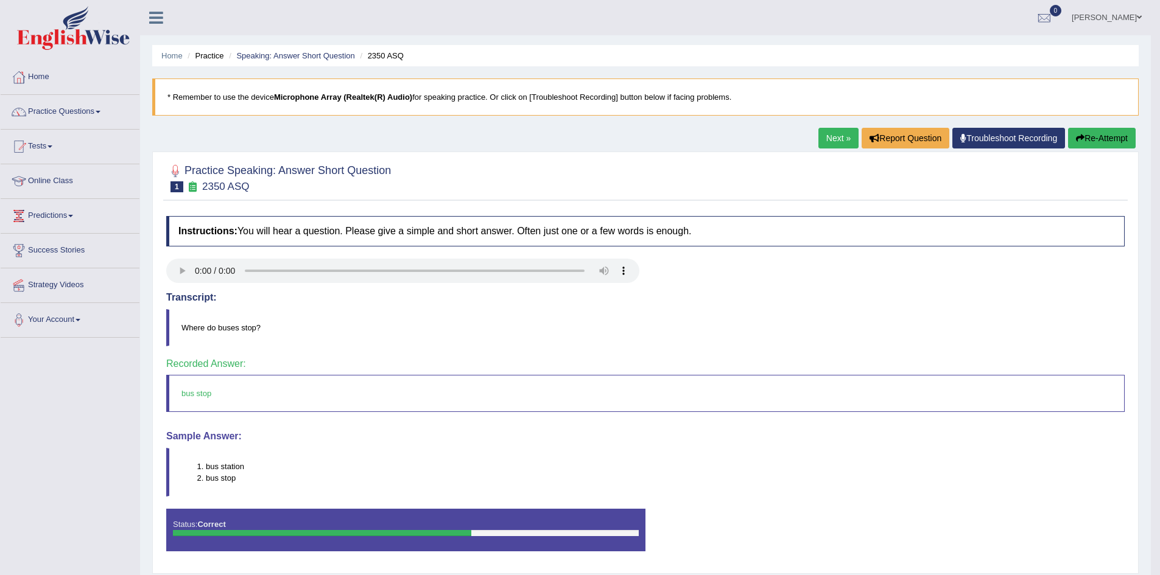
click at [837, 130] on link "Next »" at bounding box center [838, 138] width 40 height 21
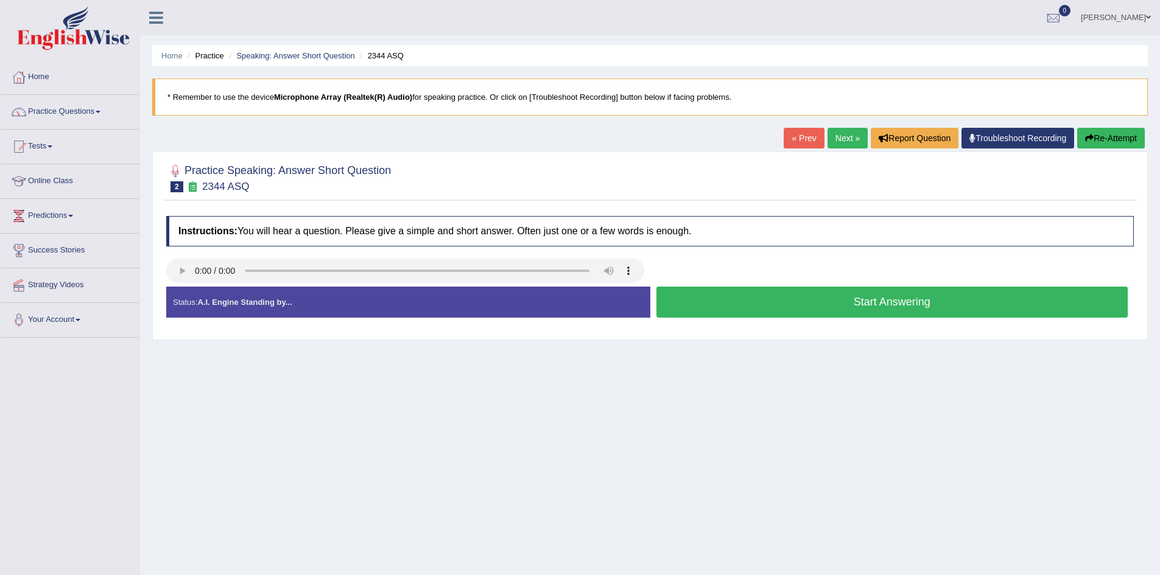
click at [886, 298] on button "Start Answering" at bounding box center [892, 302] width 472 height 31
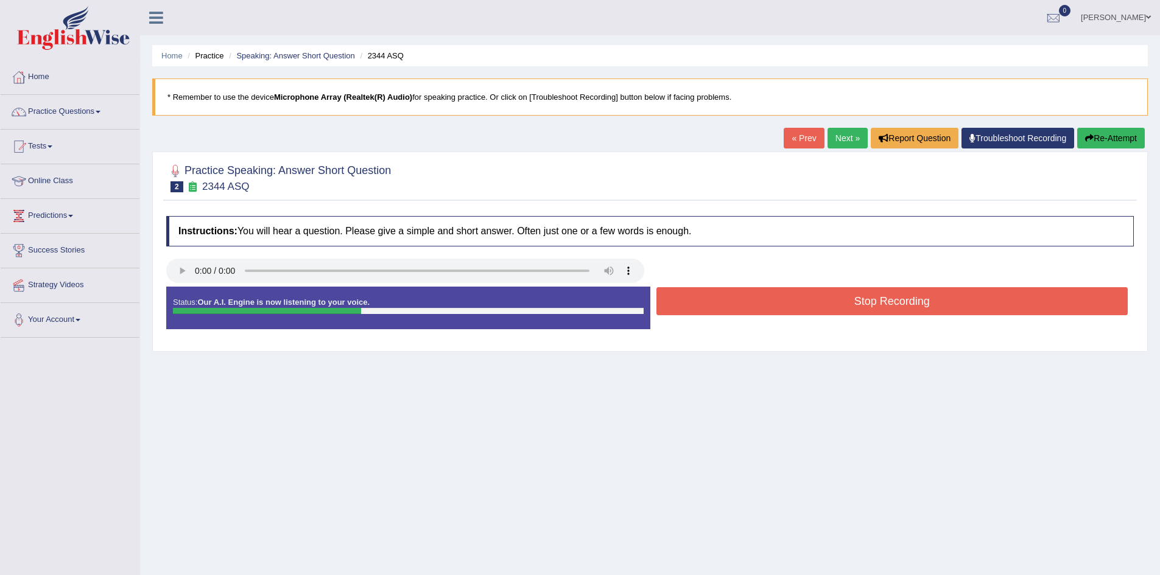
click at [886, 298] on button "Stop Recording" at bounding box center [892, 301] width 472 height 28
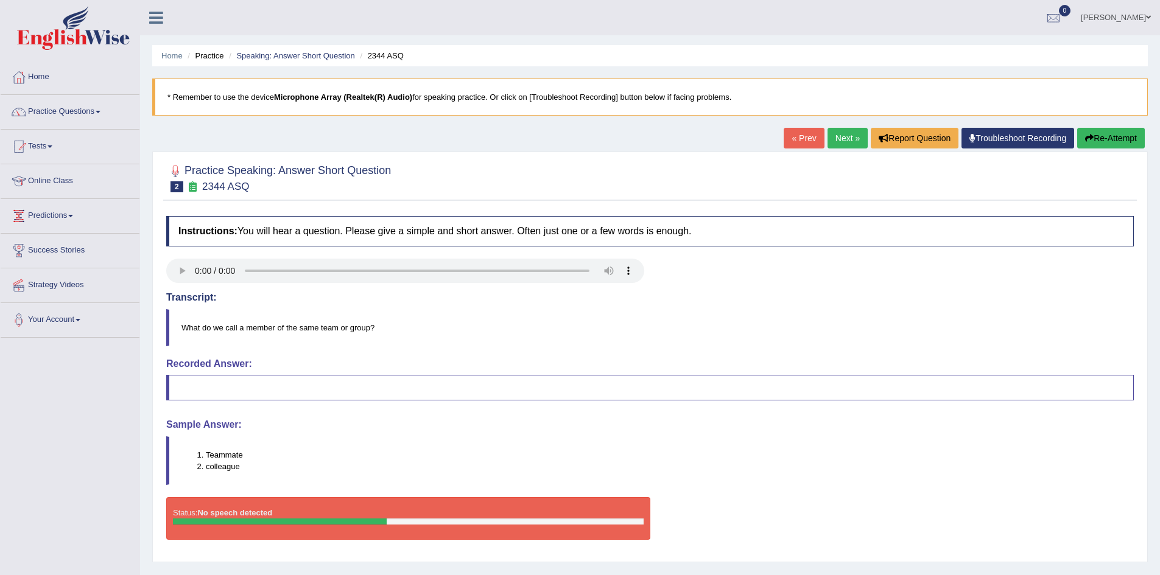
scroll to position [64, 0]
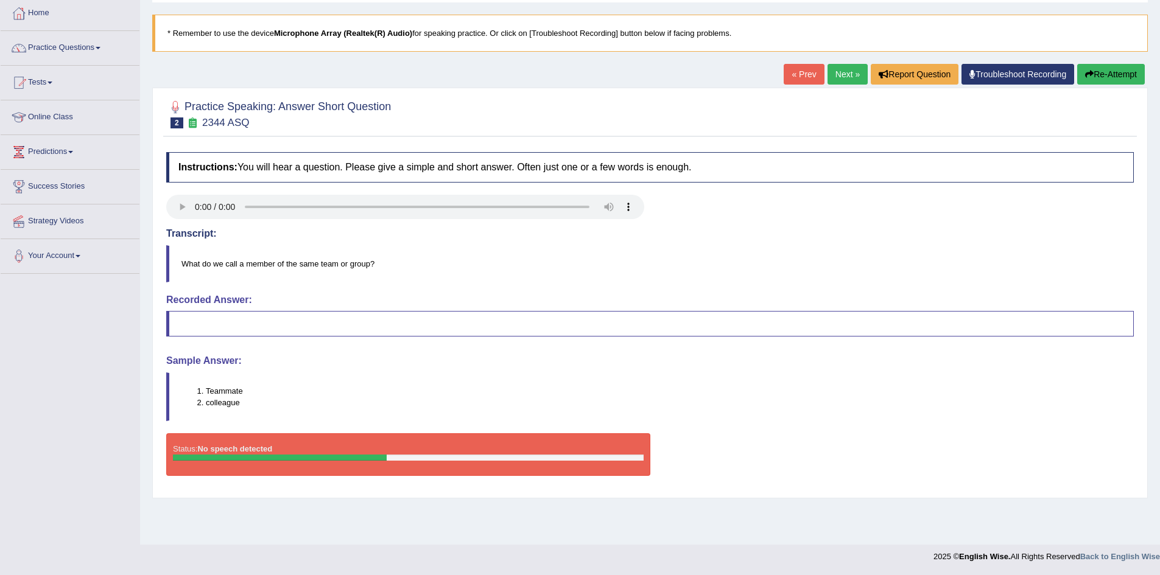
click at [1099, 74] on button "Re-Attempt" at bounding box center [1111, 74] width 68 height 21
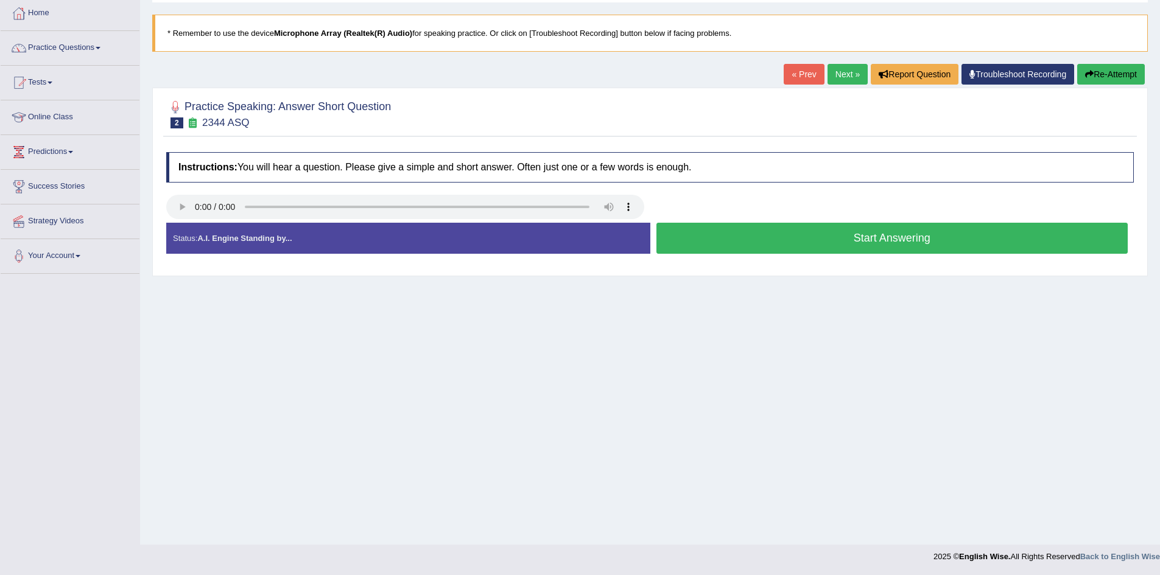
scroll to position [64, 0]
click at [880, 236] on button "Start Answering" at bounding box center [892, 238] width 472 height 31
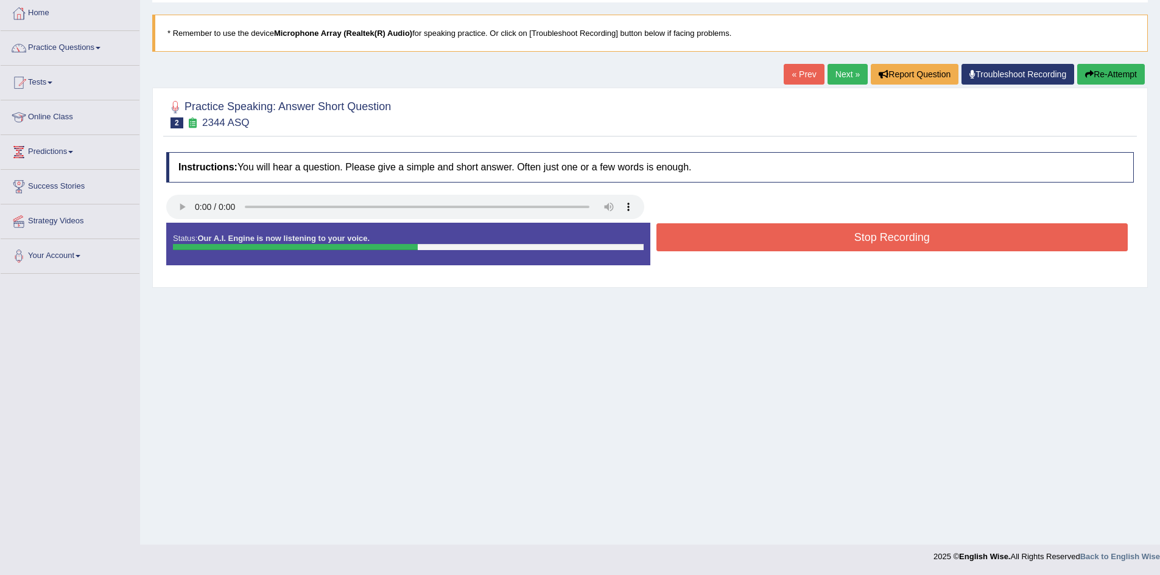
click at [878, 236] on button "Stop Recording" at bounding box center [892, 237] width 472 height 28
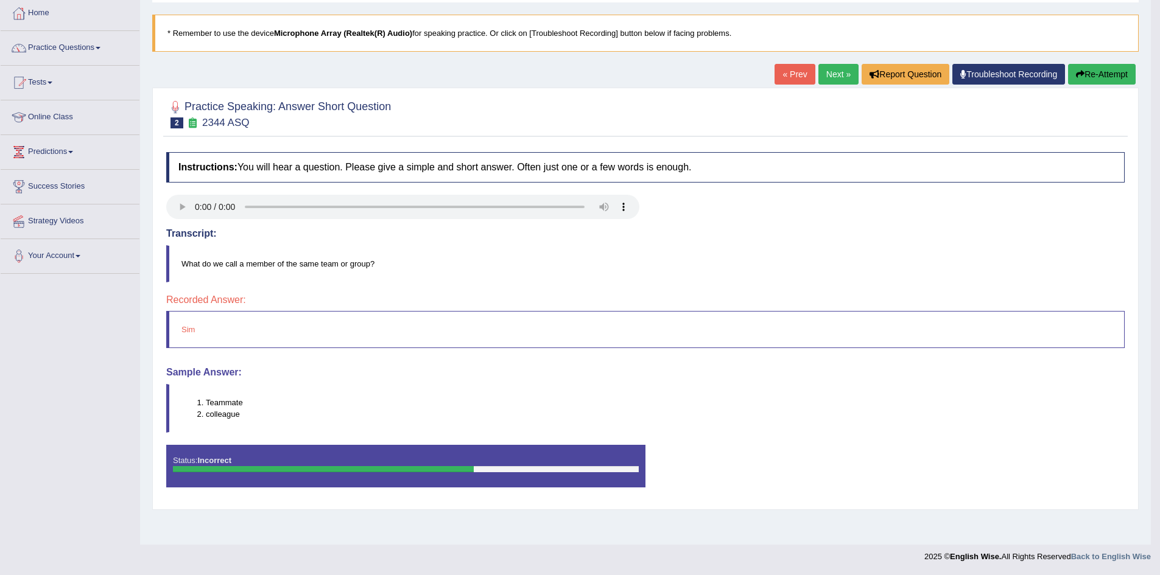
click at [1089, 71] on button "Re-Attempt" at bounding box center [1102, 74] width 68 height 21
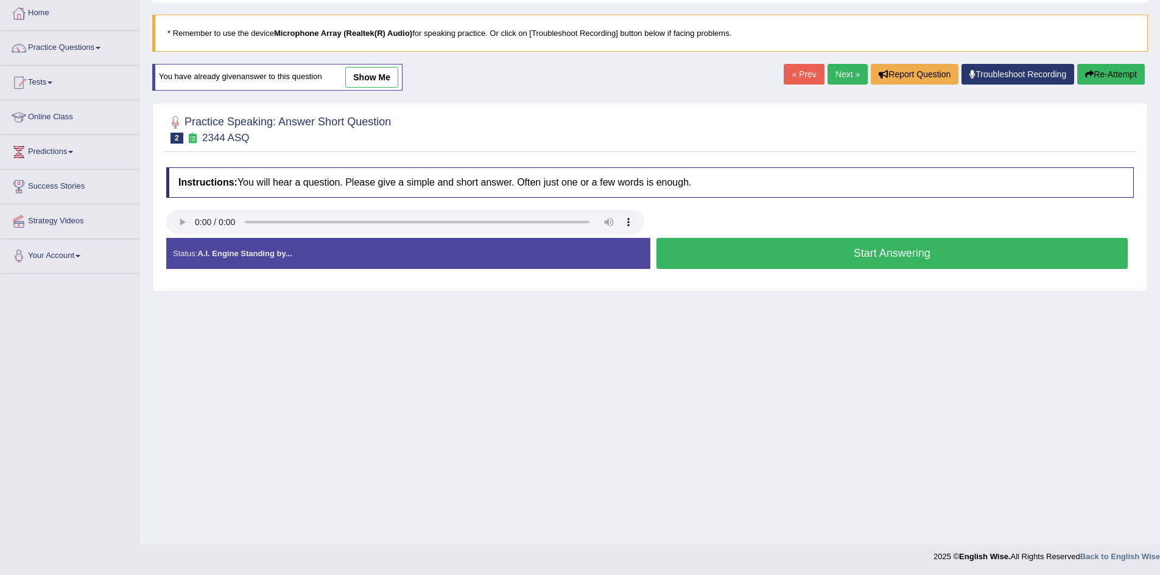
click at [863, 398] on div "Home Practice Speaking: Answer Short Question 2344 ASQ * Remember to use the de…" at bounding box center [650, 240] width 1020 height 609
click at [912, 249] on button "Start Answering" at bounding box center [892, 253] width 472 height 31
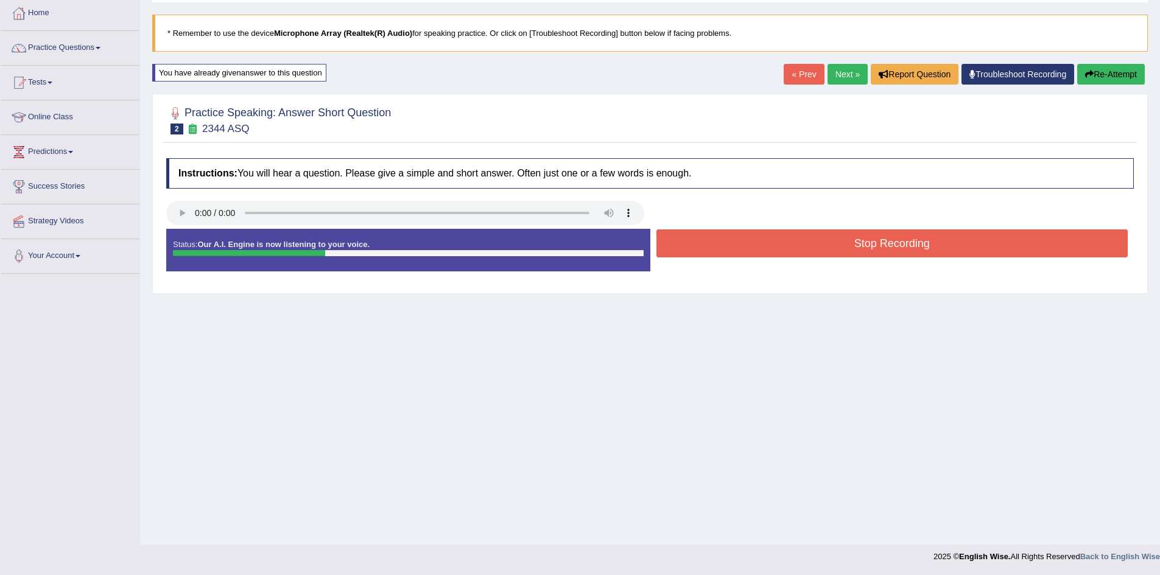
click at [912, 249] on button "Stop Recording" at bounding box center [892, 244] width 472 height 28
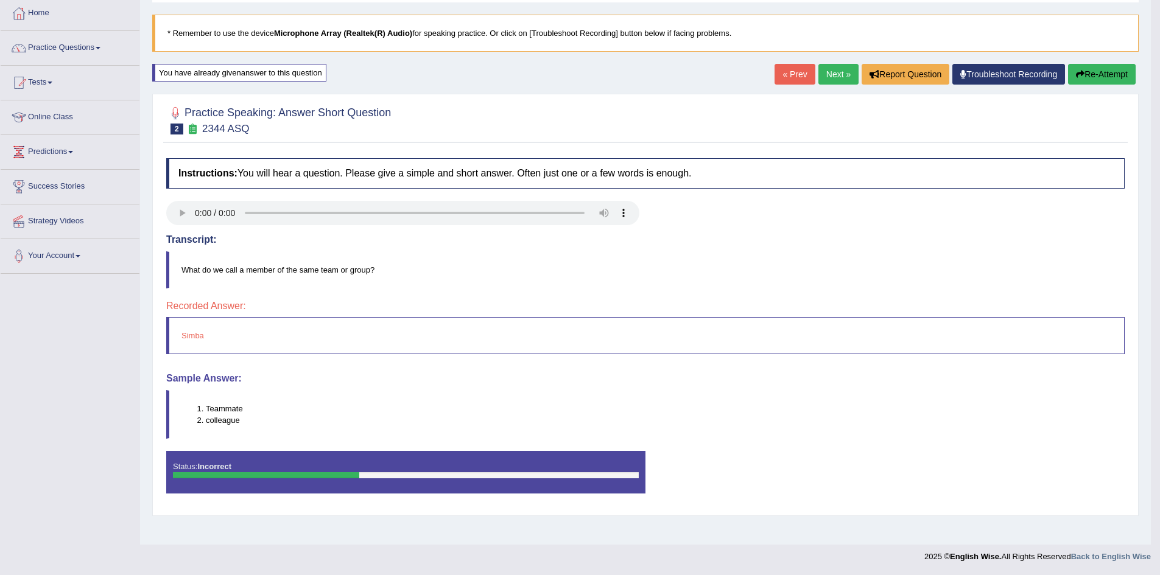
click at [1089, 74] on button "Re-Attempt" at bounding box center [1102, 74] width 68 height 21
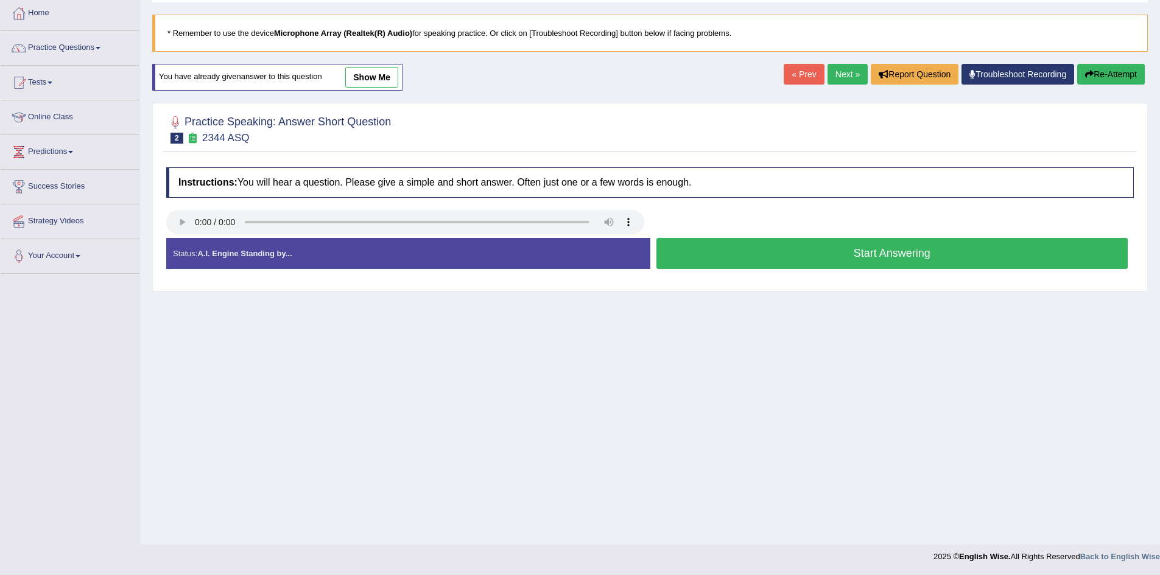
click at [835, 247] on button "Start Answering" at bounding box center [892, 253] width 472 height 31
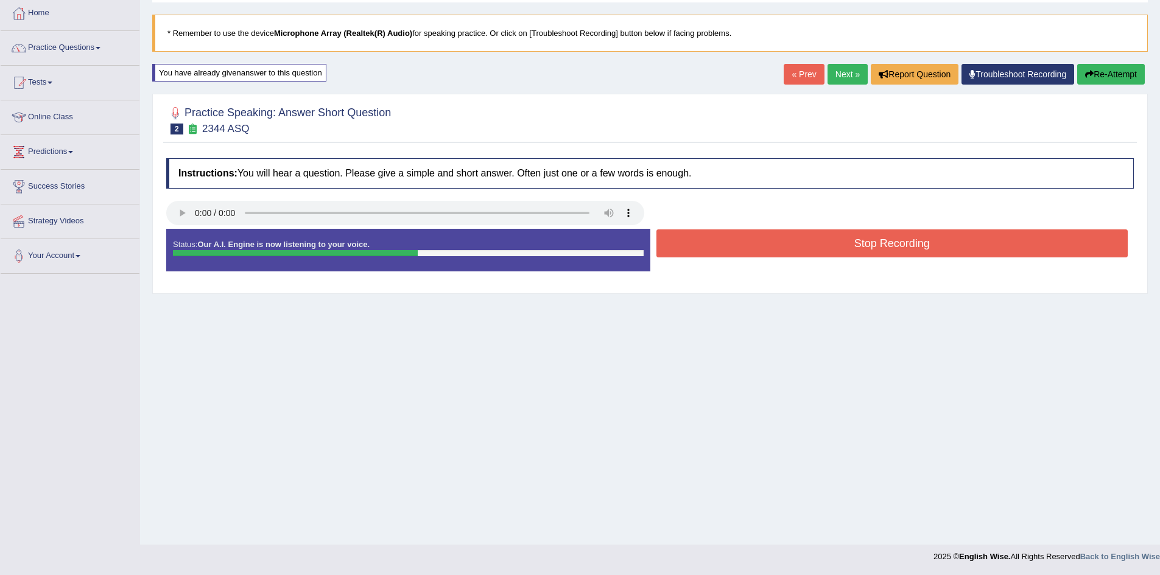
click at [835, 247] on button "Stop Recording" at bounding box center [892, 244] width 472 height 28
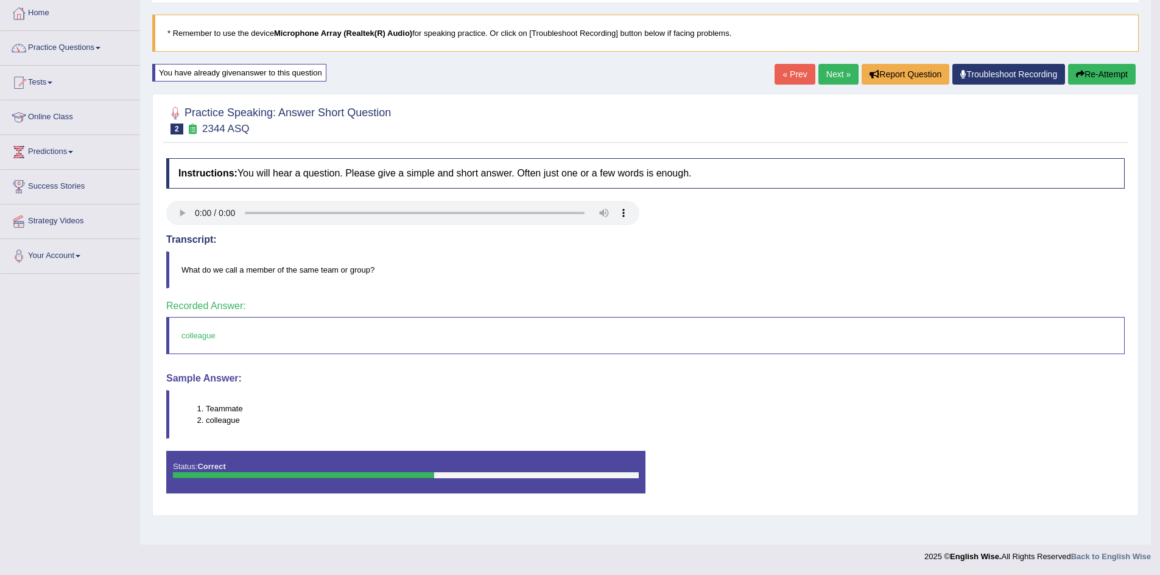
click at [835, 72] on link "Next »" at bounding box center [838, 74] width 40 height 21
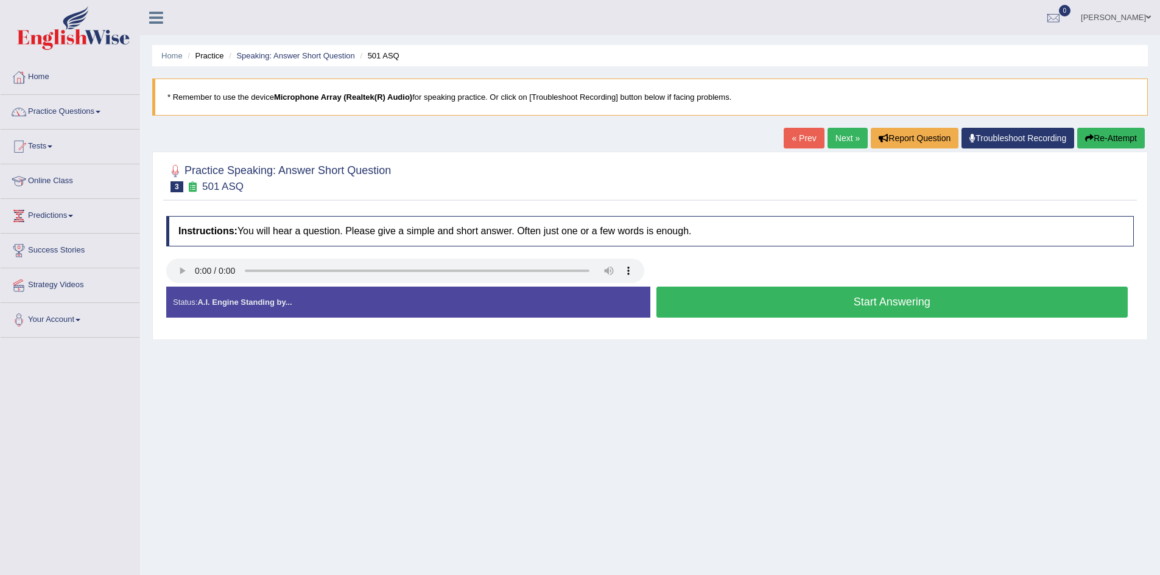
click at [907, 303] on button "Start Answering" at bounding box center [892, 302] width 472 height 31
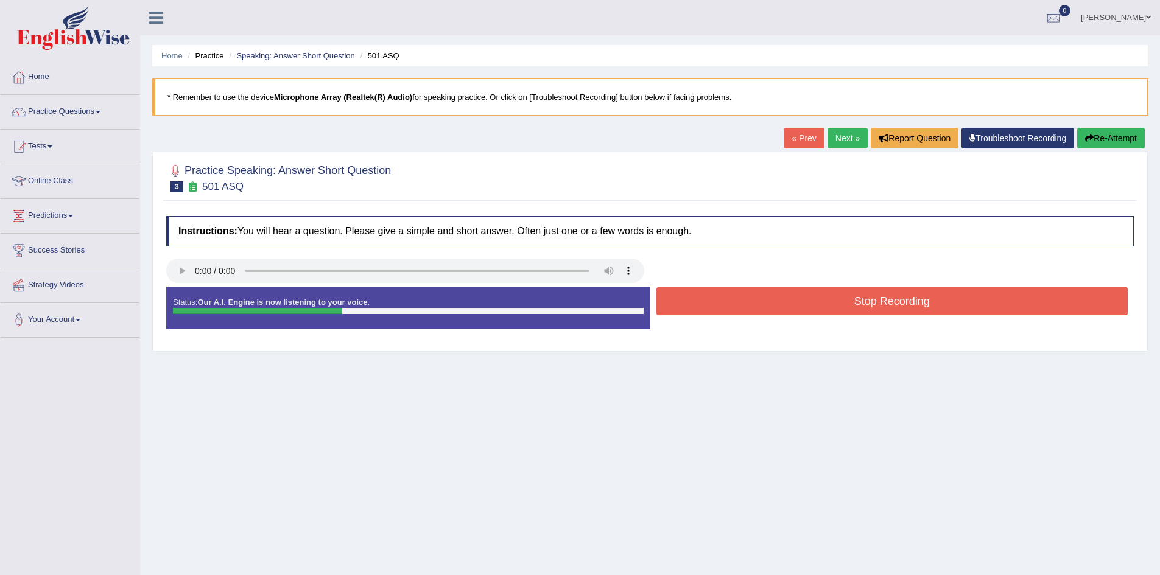
click at [910, 303] on button "Stop Recording" at bounding box center [892, 301] width 472 height 28
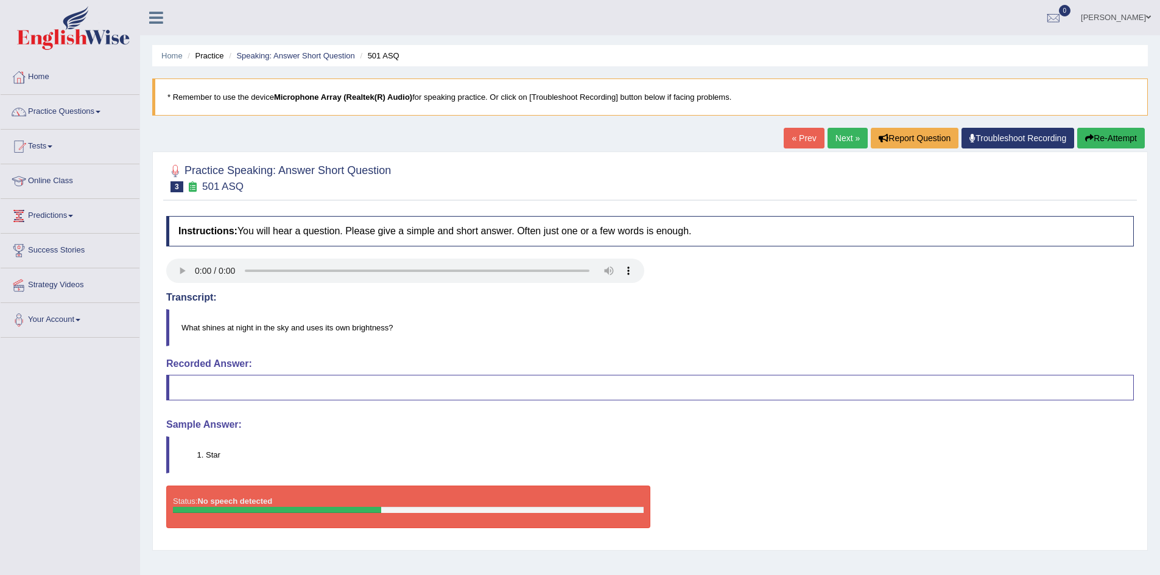
click at [1099, 136] on button "Re-Attempt" at bounding box center [1111, 138] width 68 height 21
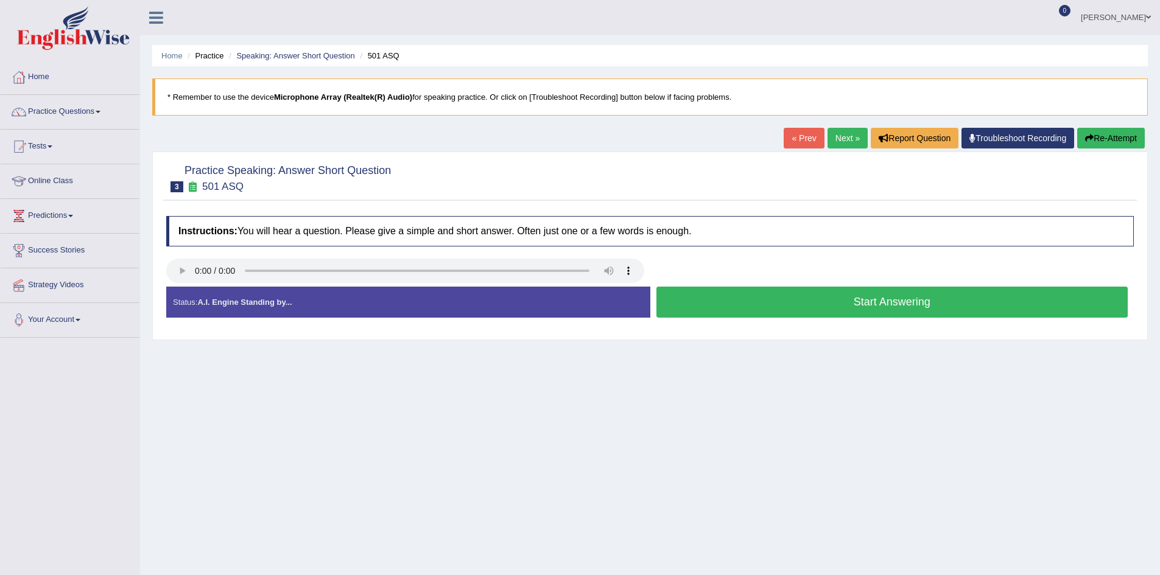
click at [865, 300] on button "Start Answering" at bounding box center [892, 302] width 472 height 31
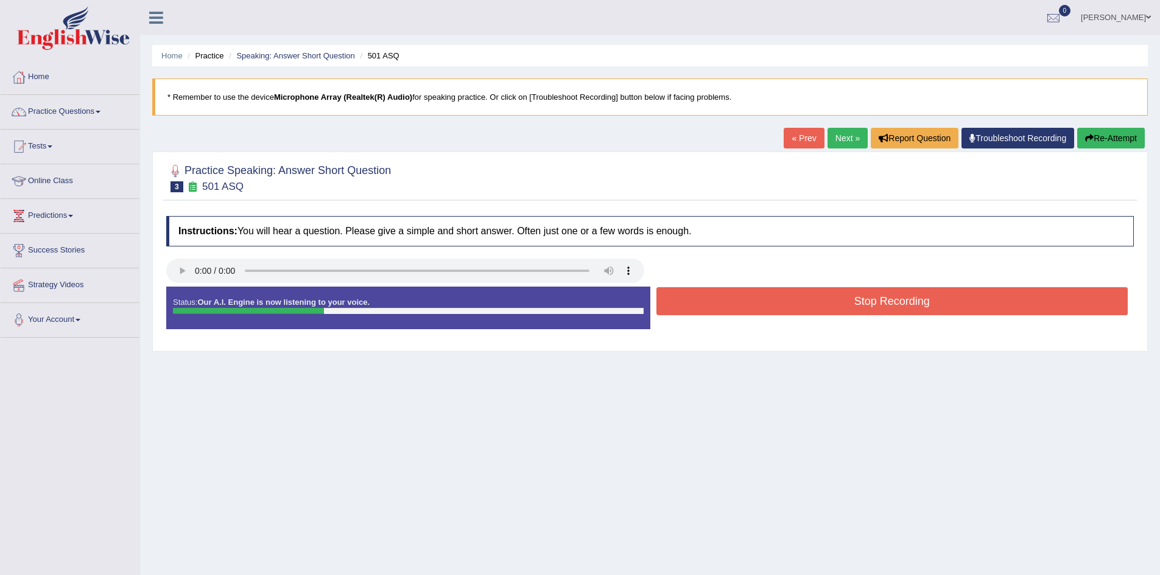
click at [865, 300] on button "Stop Recording" at bounding box center [892, 301] width 472 height 28
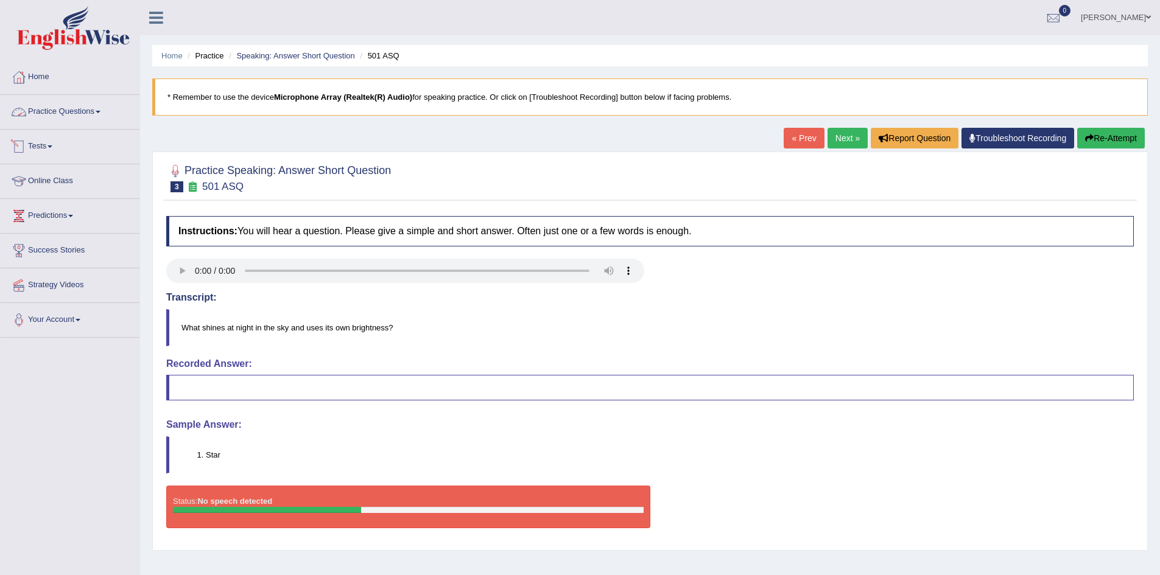
click at [94, 111] on link "Practice Questions" at bounding box center [70, 110] width 139 height 30
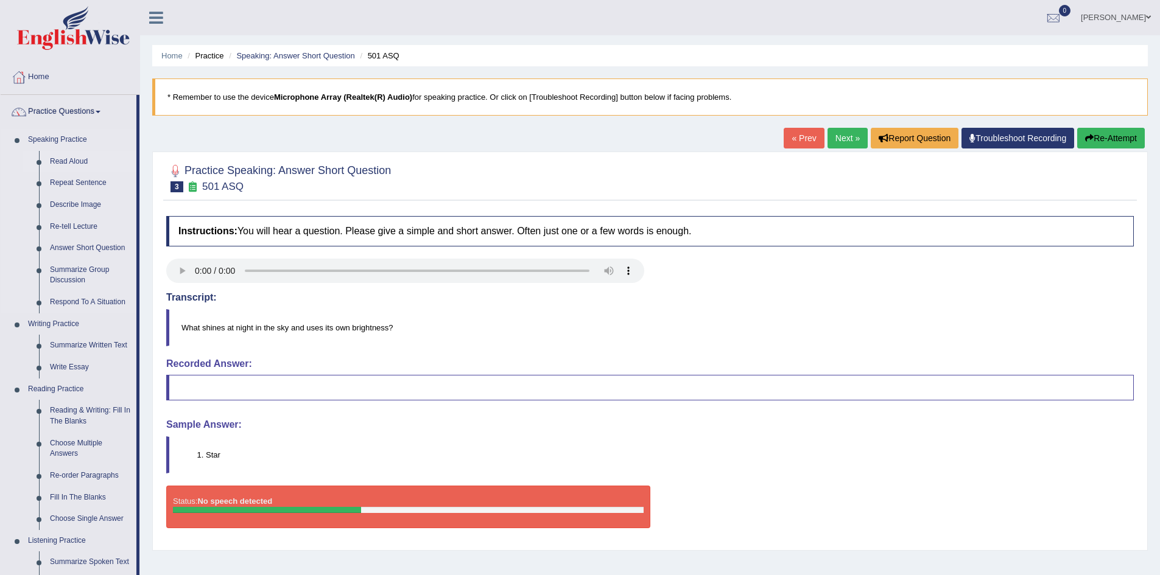
click at [73, 162] on link "Read Aloud" at bounding box center [90, 162] width 92 height 22
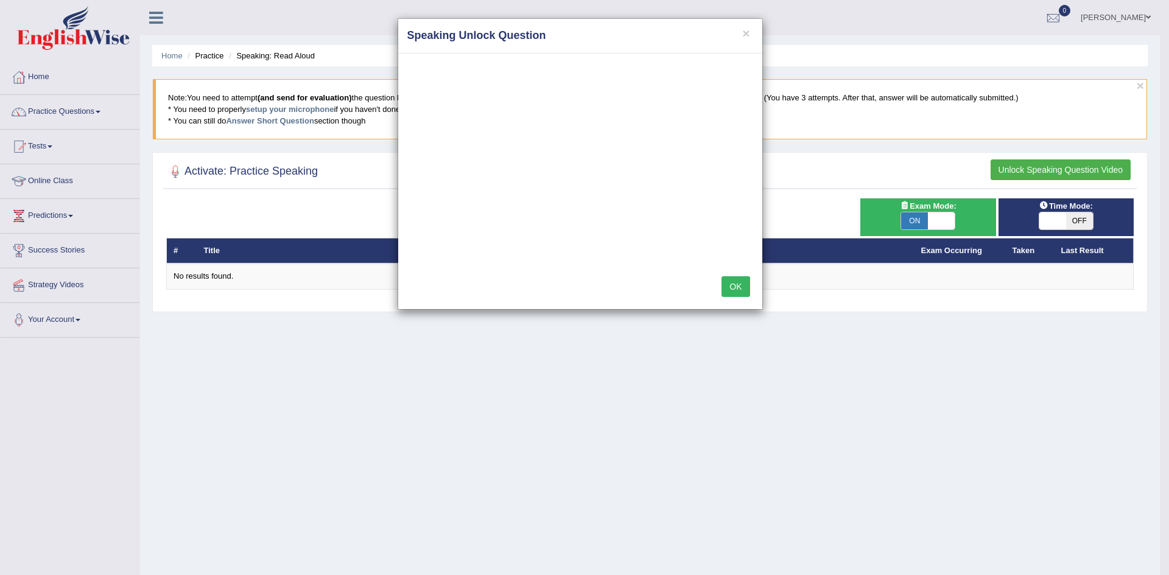
click at [733, 286] on button "OK" at bounding box center [736, 286] width 28 height 21
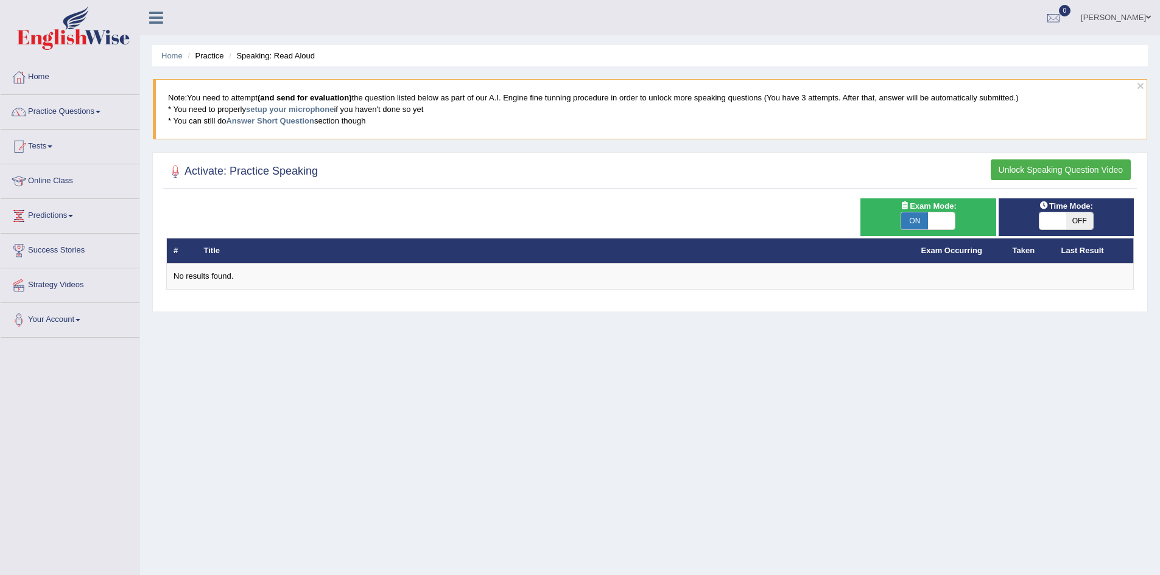
click at [1081, 168] on button "Unlock Speaking Question Video" at bounding box center [1061, 170] width 140 height 21
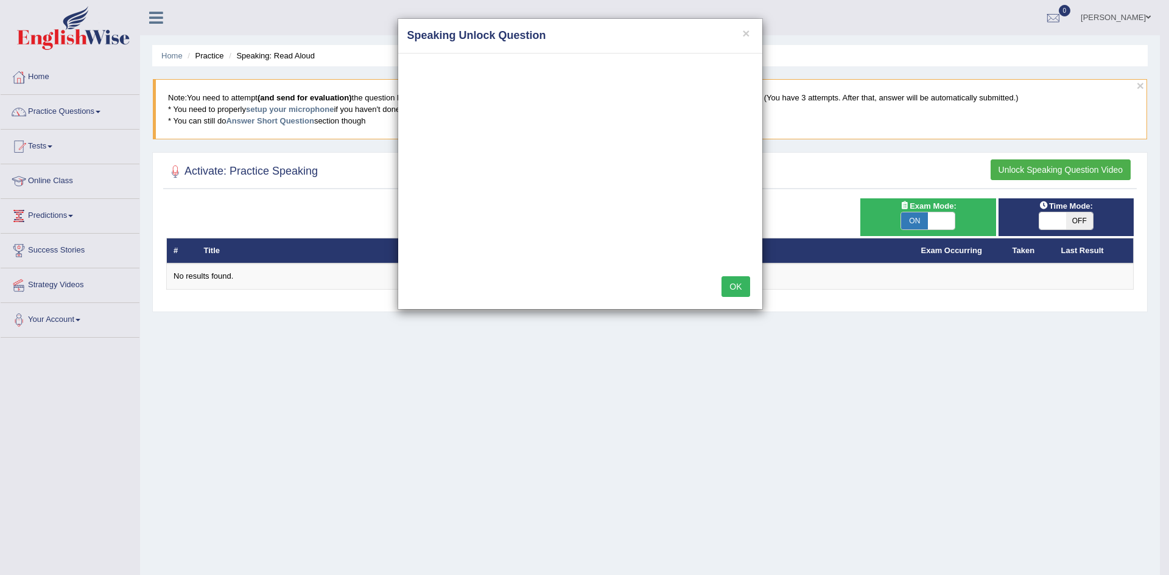
click at [321, 368] on div "× Speaking Unlock Question OK" at bounding box center [584, 287] width 1169 height 575
click at [748, 32] on button "×" at bounding box center [745, 33] width 7 height 13
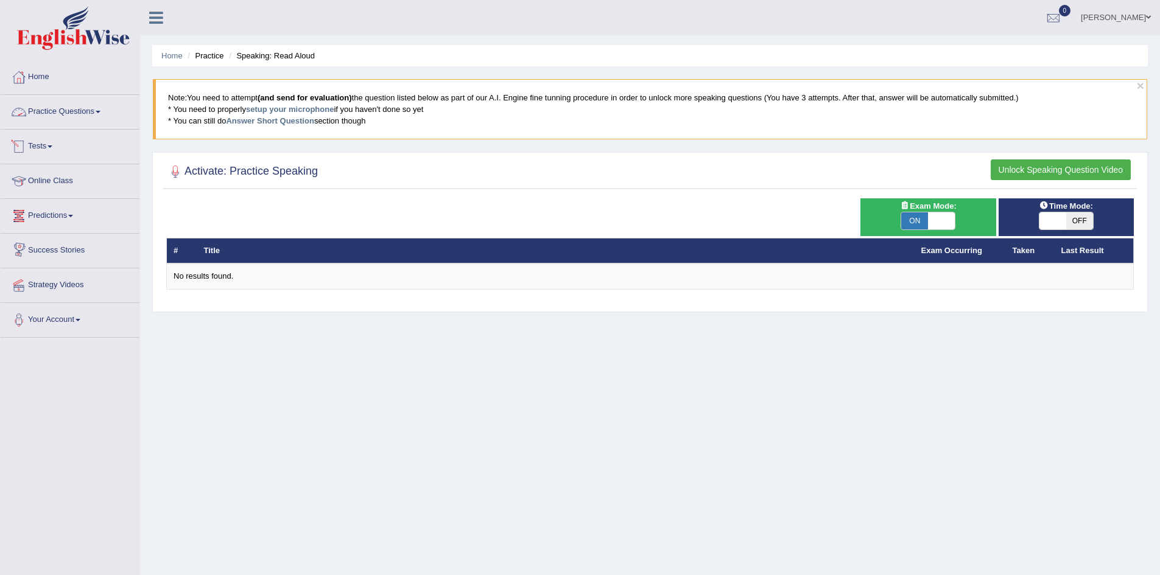
click at [85, 111] on link "Practice Questions" at bounding box center [70, 110] width 139 height 30
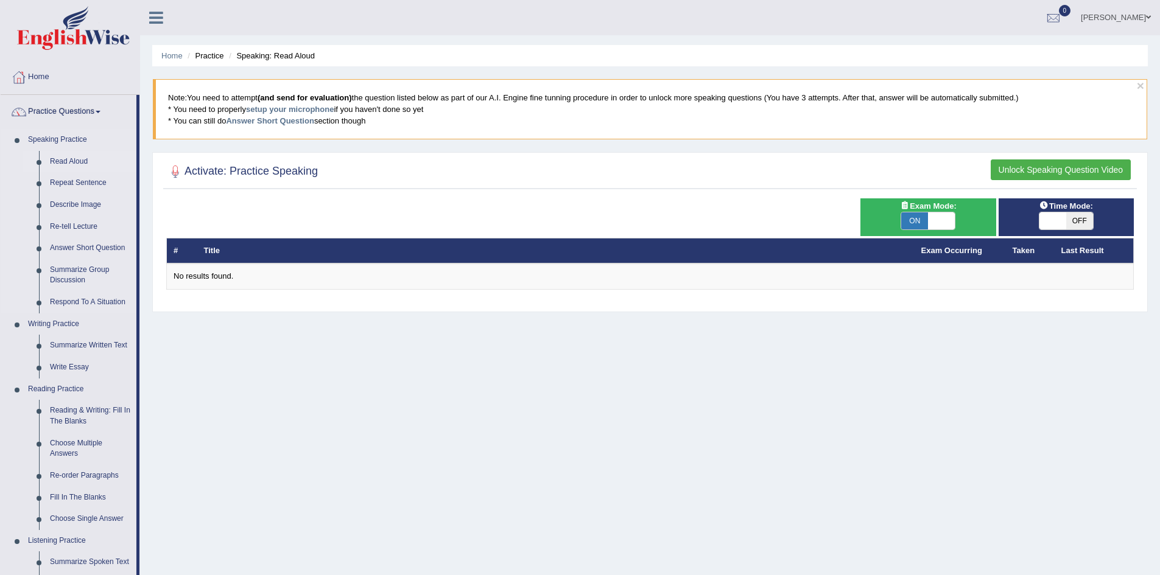
click at [81, 160] on link "Read Aloud" at bounding box center [90, 162] width 92 height 22
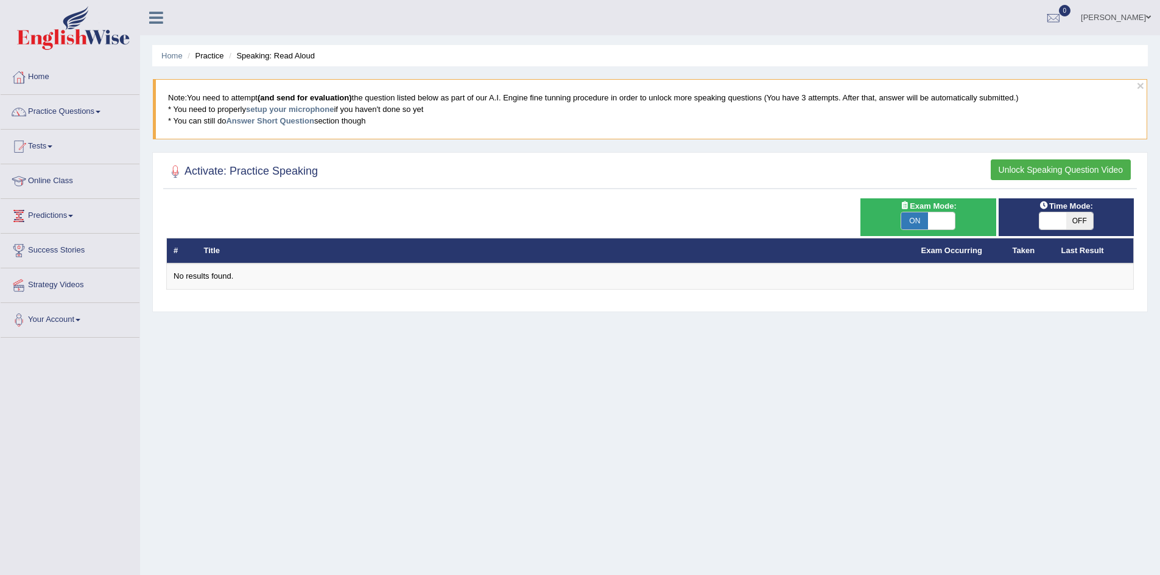
click at [1072, 171] on button "Unlock Speaking Question Video" at bounding box center [1061, 170] width 140 height 21
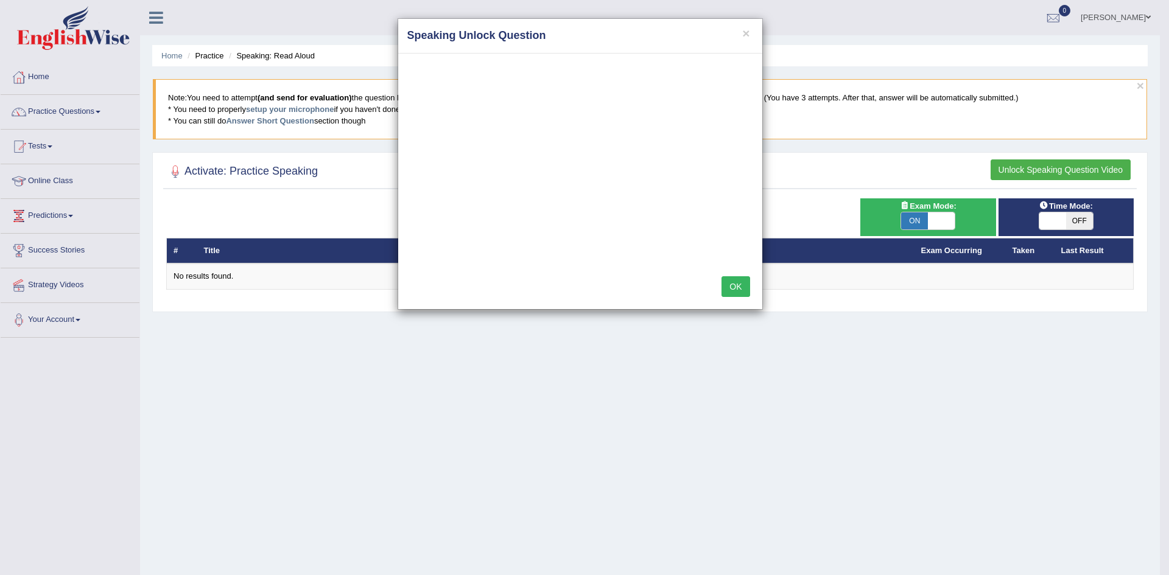
click at [734, 287] on button "OK" at bounding box center [736, 286] width 28 height 21
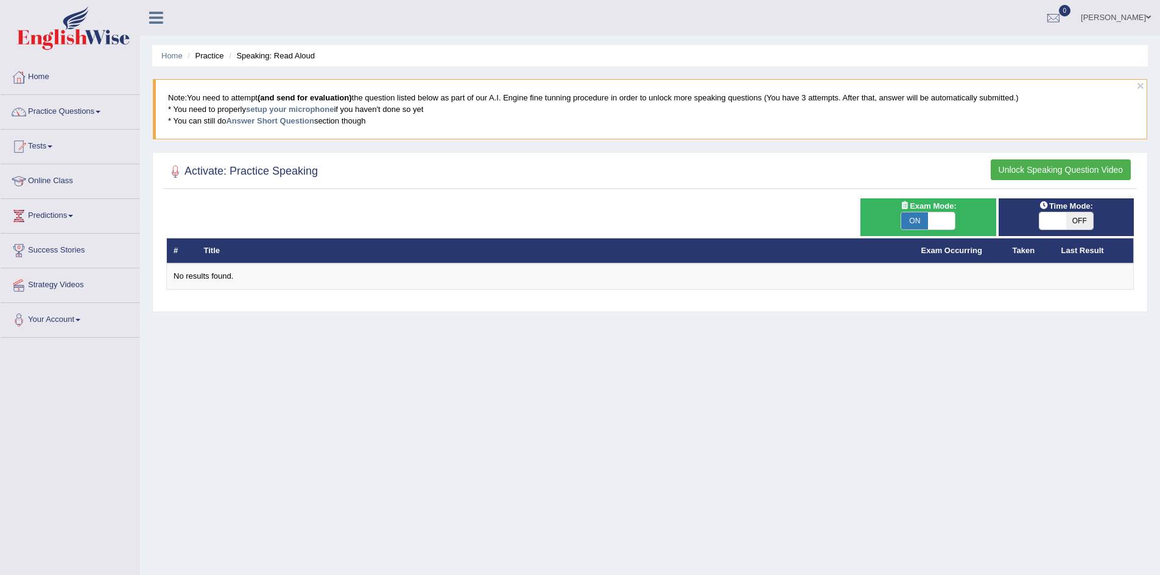
click at [211, 55] on li "Practice" at bounding box center [204, 56] width 39 height 12
click at [929, 220] on span at bounding box center [941, 221] width 27 height 17
checkbox input "false"
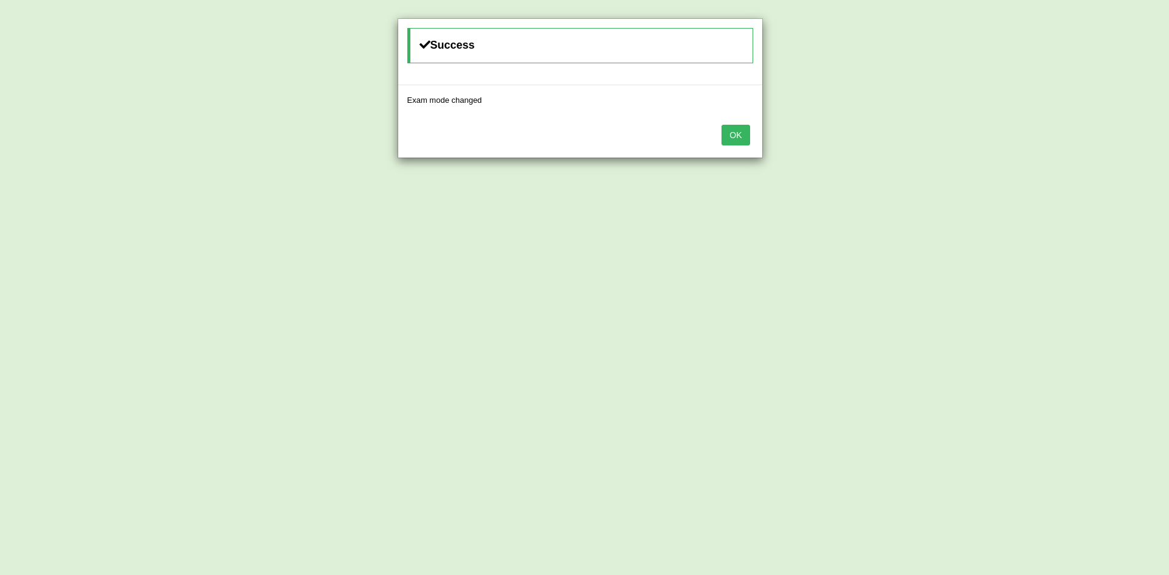
click at [743, 132] on button "OK" at bounding box center [736, 135] width 28 height 21
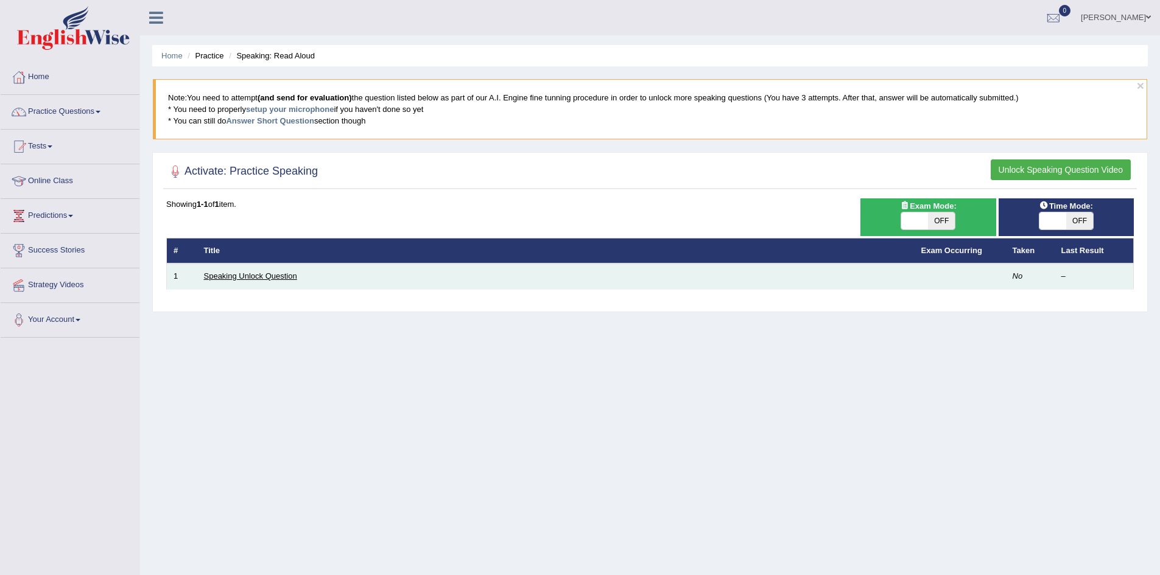
click at [248, 275] on link "Speaking Unlock Question" at bounding box center [250, 276] width 93 height 9
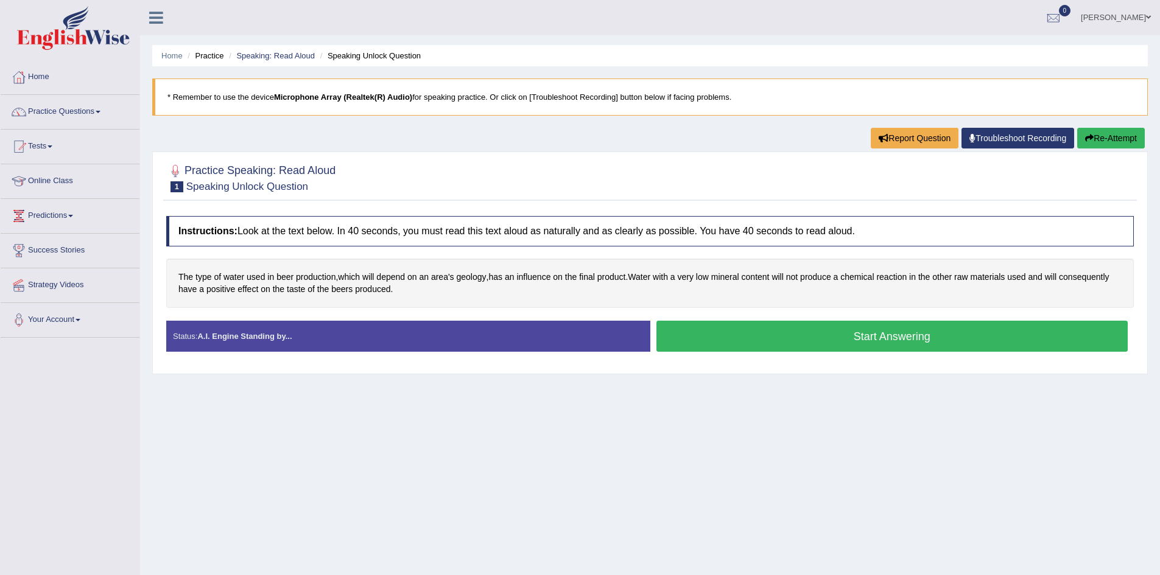
click at [912, 334] on button "Start Answering" at bounding box center [892, 336] width 472 height 31
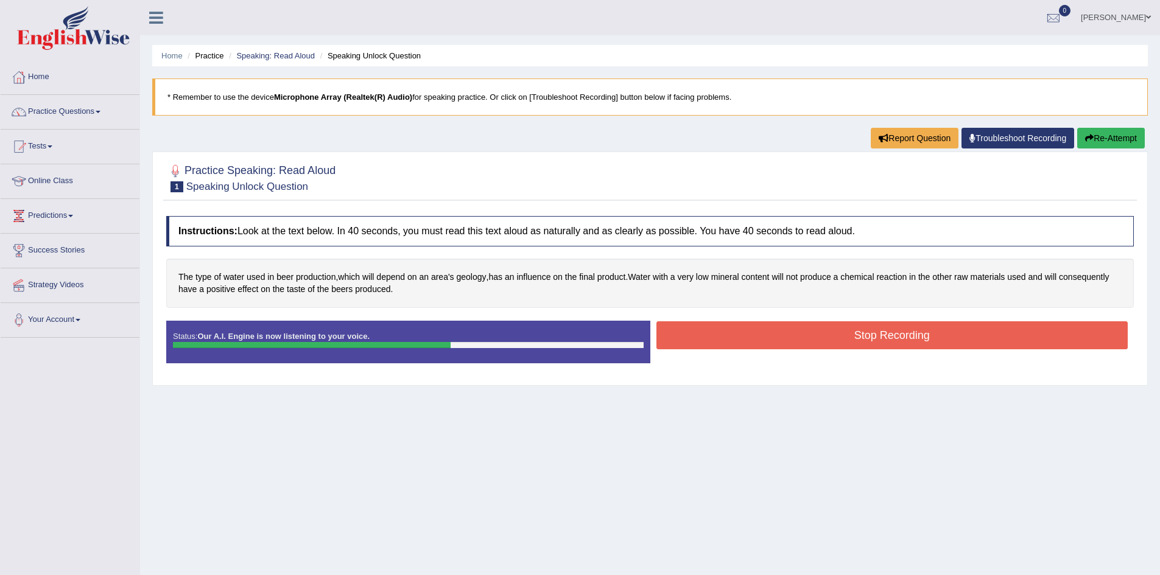
click at [912, 334] on button "Stop Recording" at bounding box center [892, 336] width 472 height 28
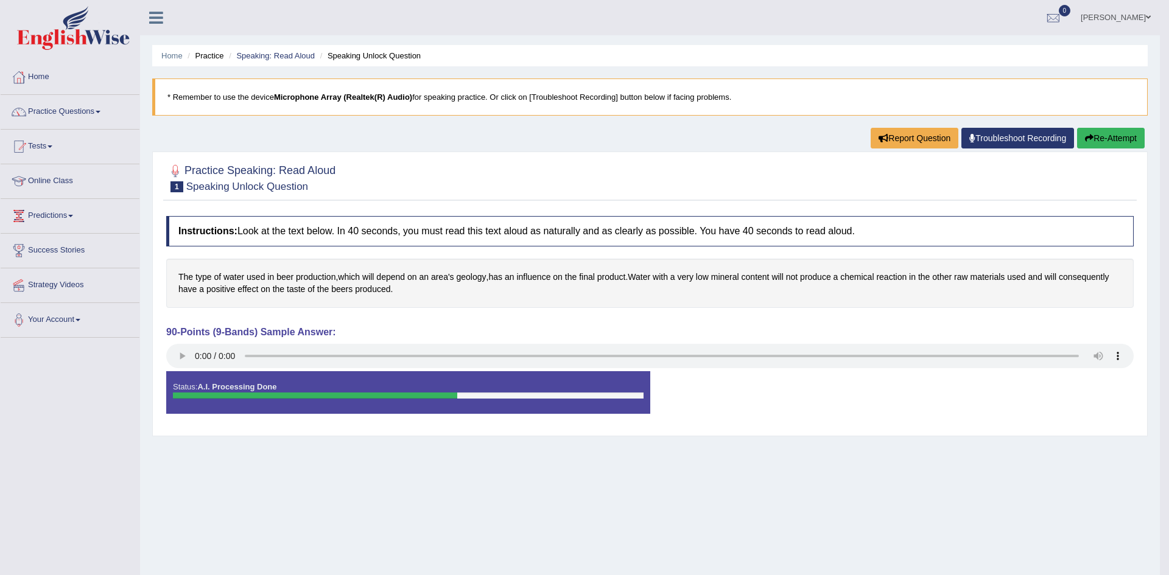
click at [180, 359] on body "Toggle navigation Home Practice Questions Speaking Practice Read Aloud Repeat S…" at bounding box center [584, 287] width 1169 height 575
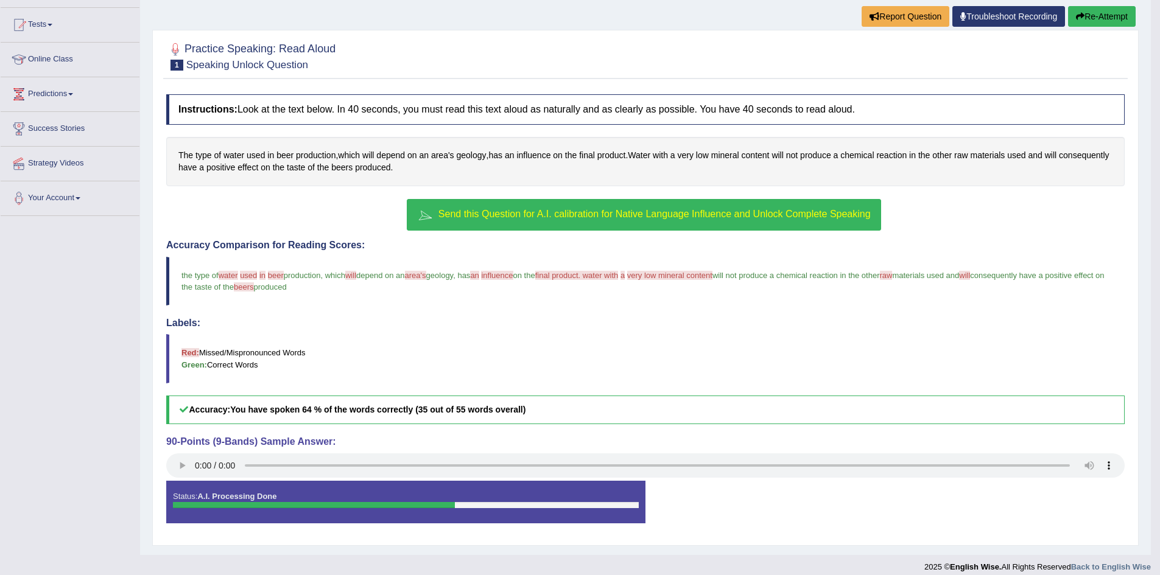
scroll to position [132, 0]
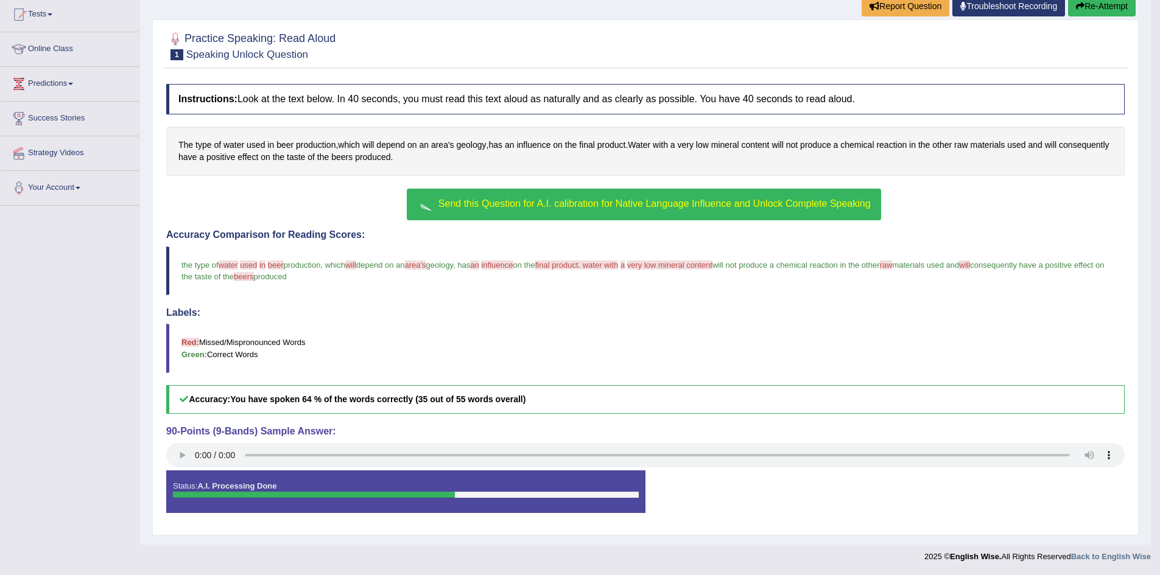
click at [514, 202] on span "Send this Question for A.I. calibration for Native Language Influence and Unloc…" at bounding box center [654, 204] width 432 height 10
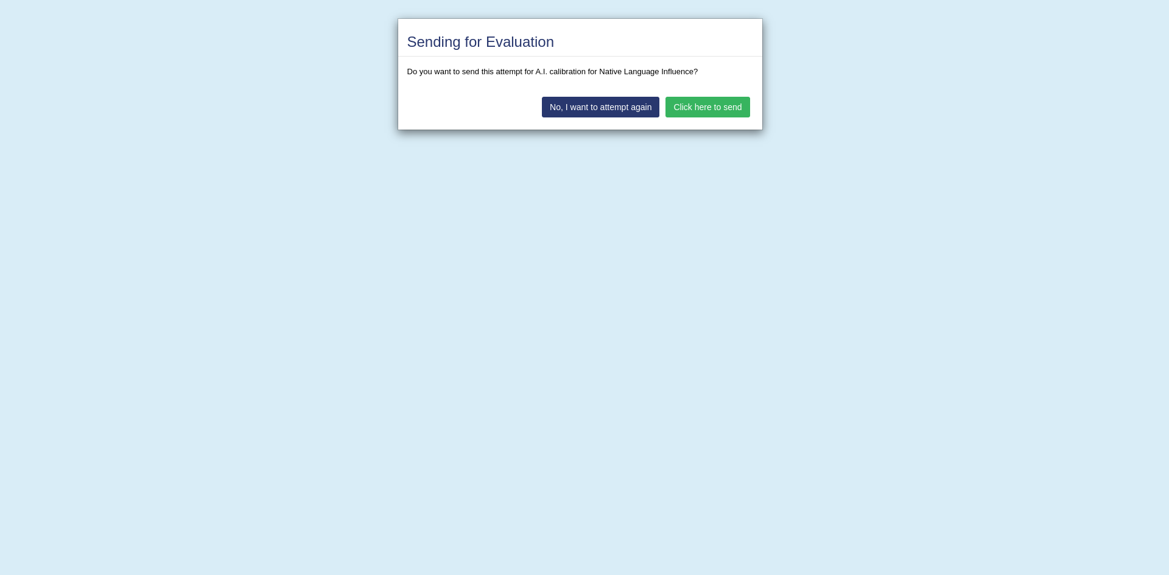
click at [691, 111] on button "Click here to send" at bounding box center [708, 107] width 84 height 21
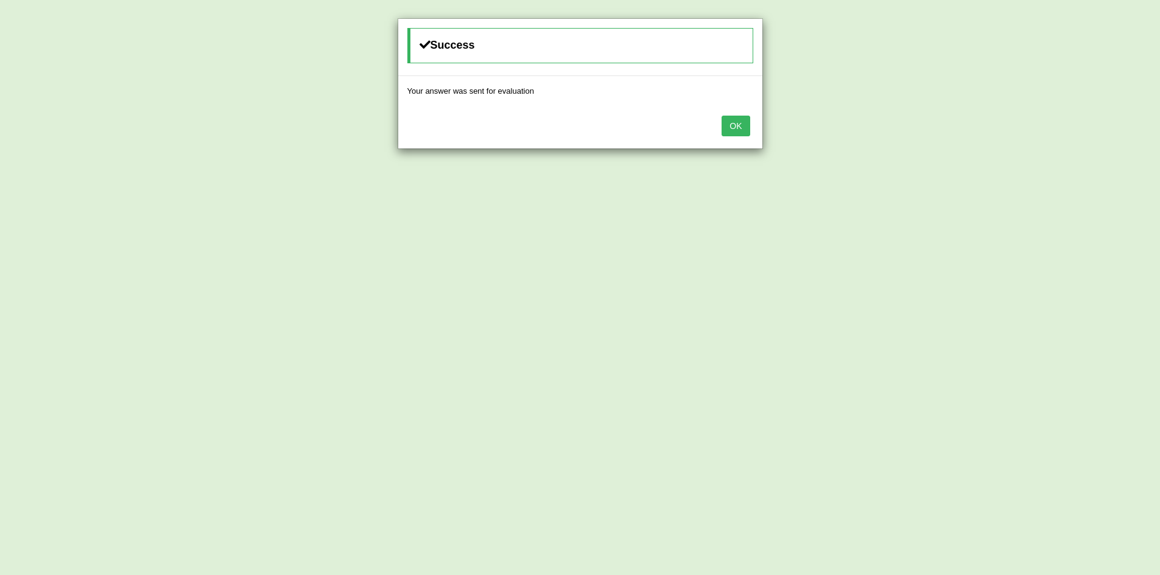
click at [729, 125] on button "OK" at bounding box center [736, 126] width 28 height 21
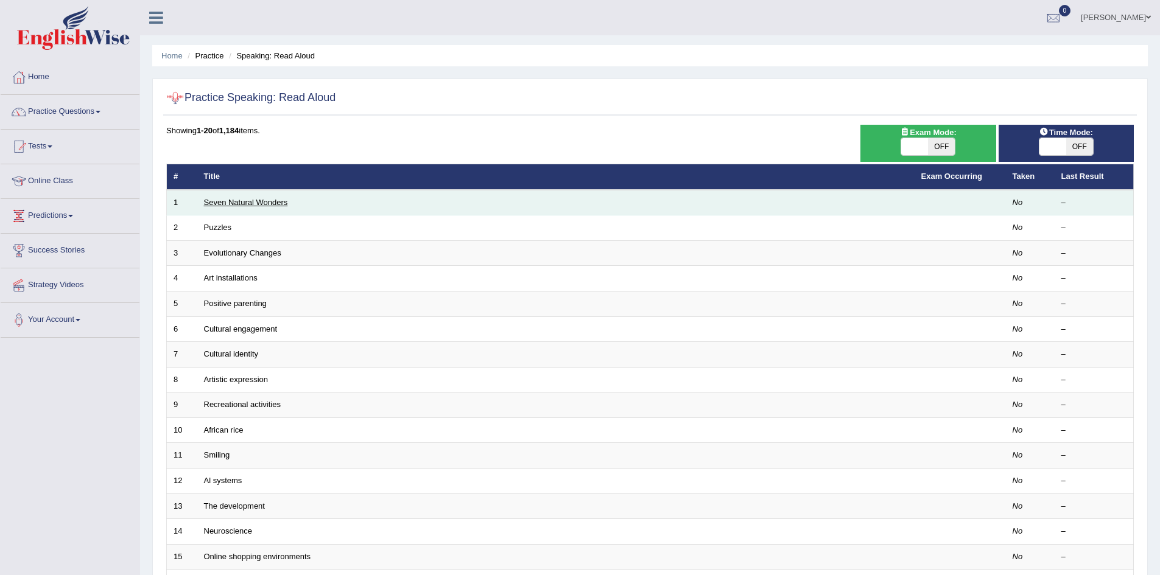
click at [258, 203] on link "Seven Natural Wonders" at bounding box center [246, 202] width 84 height 9
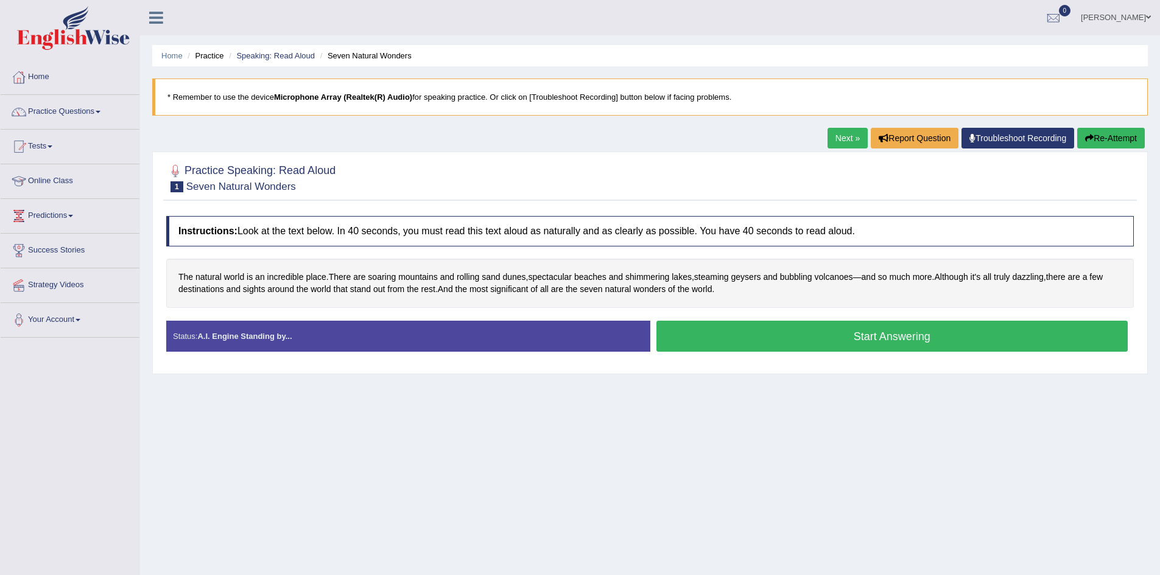
click at [853, 334] on button "Start Answering" at bounding box center [892, 336] width 472 height 31
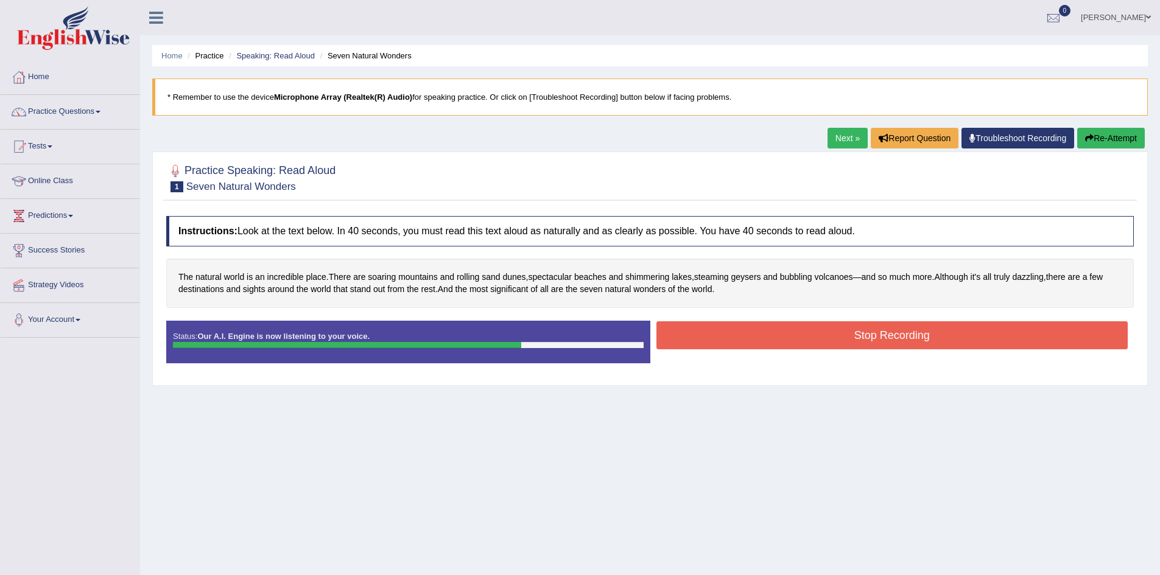
click at [930, 337] on button "Stop Recording" at bounding box center [892, 336] width 472 height 28
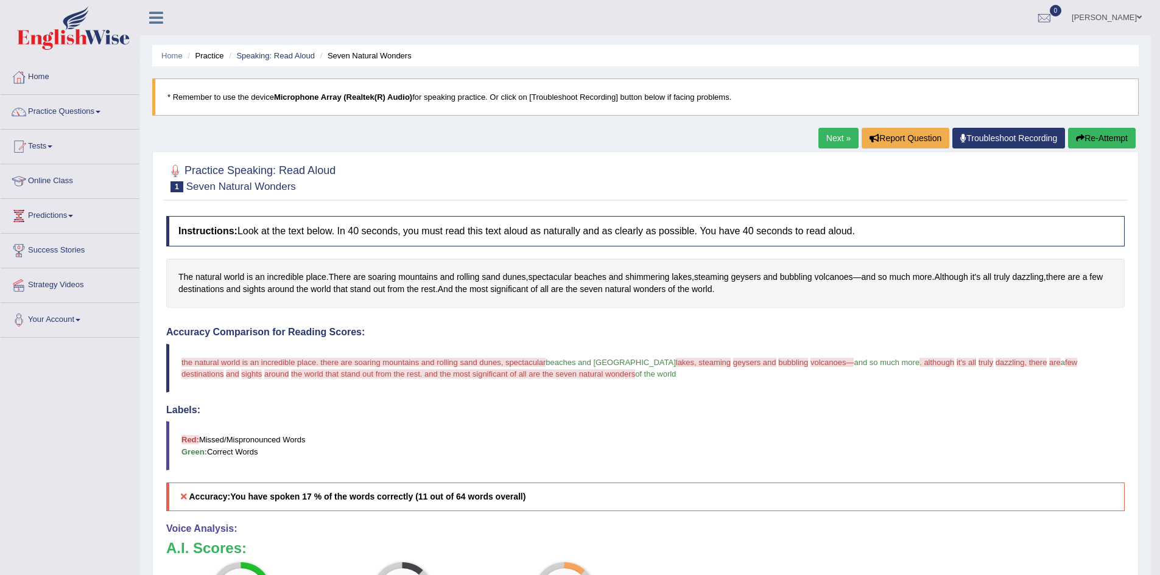
drag, startPoint x: 1085, startPoint y: 138, endPoint x: 770, endPoint y: 184, distance: 318.1
click at [1085, 138] on button "Re-Attempt" at bounding box center [1102, 138] width 68 height 21
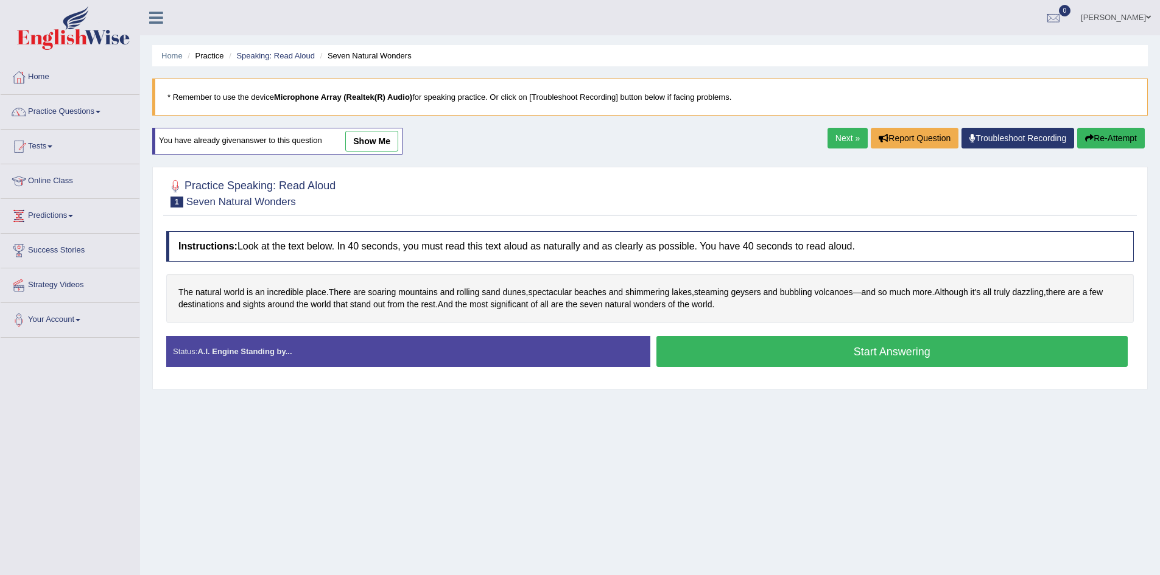
click at [365, 139] on link "show me" at bounding box center [371, 141] width 53 height 21
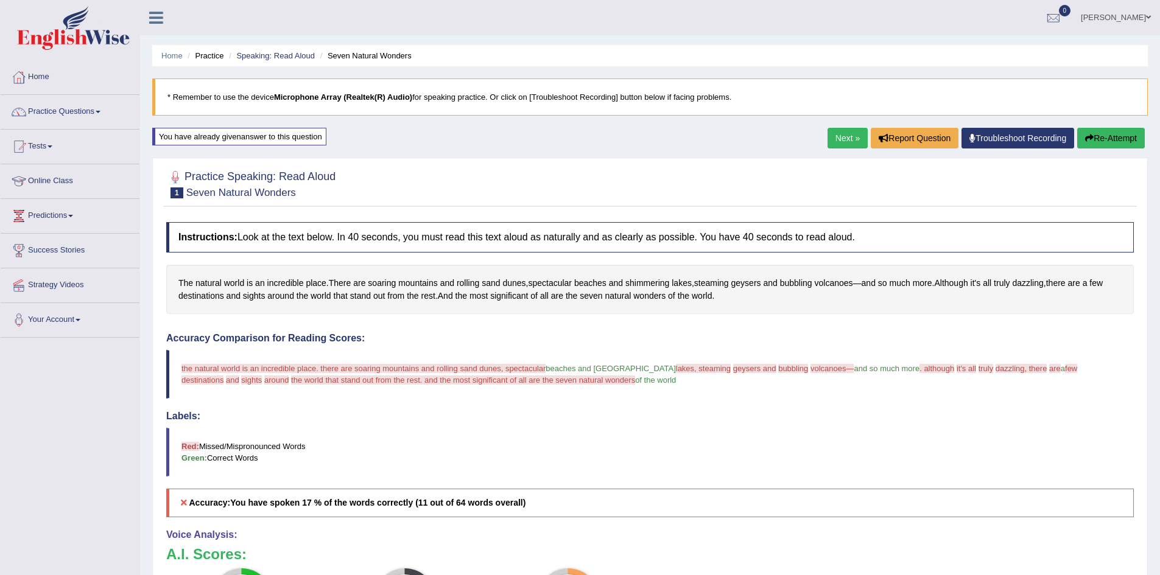
click at [1094, 136] on button "Re-Attempt" at bounding box center [1111, 138] width 68 height 21
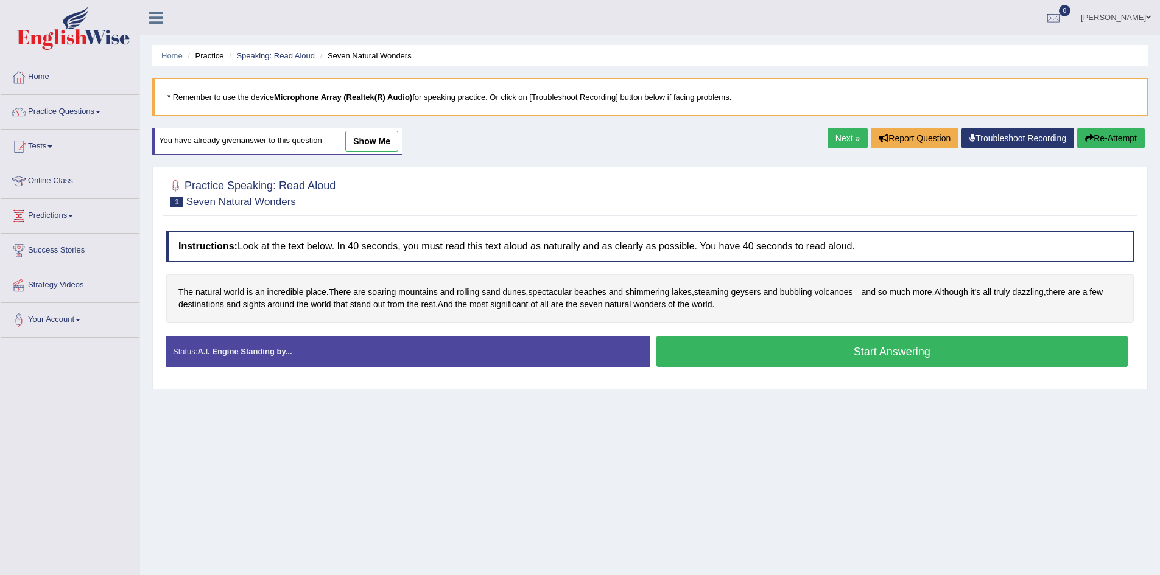
click at [896, 351] on button "Start Answering" at bounding box center [892, 351] width 472 height 31
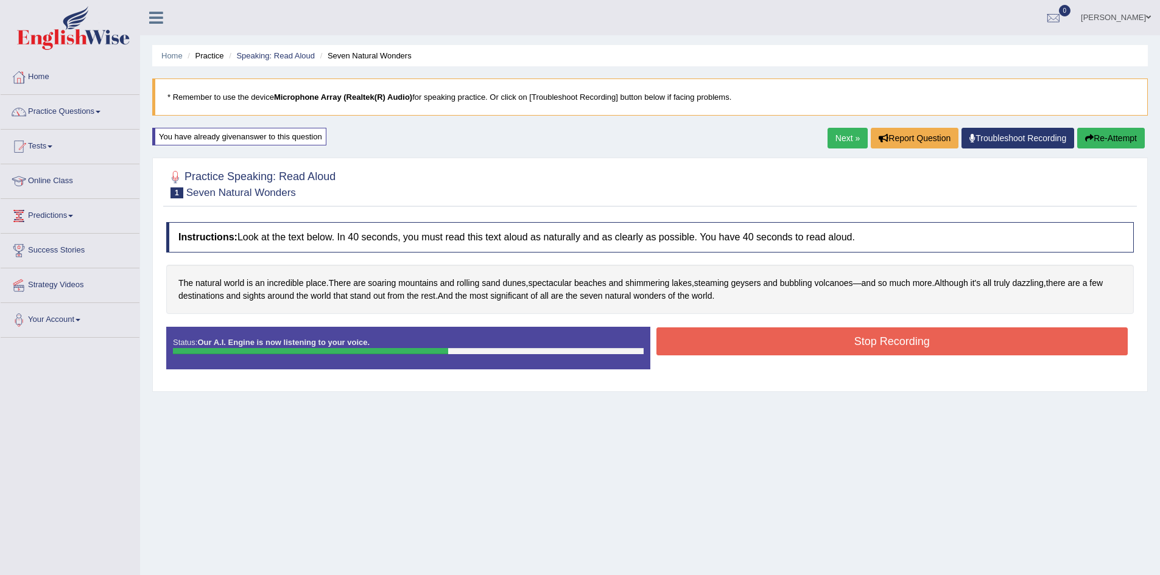
click at [900, 345] on button "Stop Recording" at bounding box center [892, 342] width 472 height 28
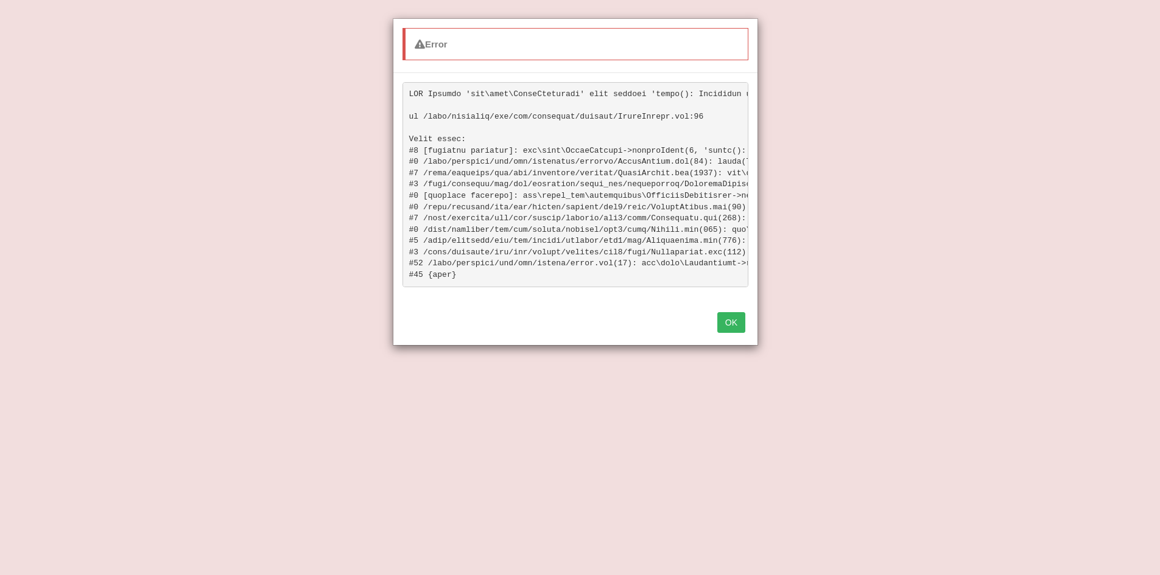
click at [728, 332] on button "OK" at bounding box center [731, 322] width 28 height 21
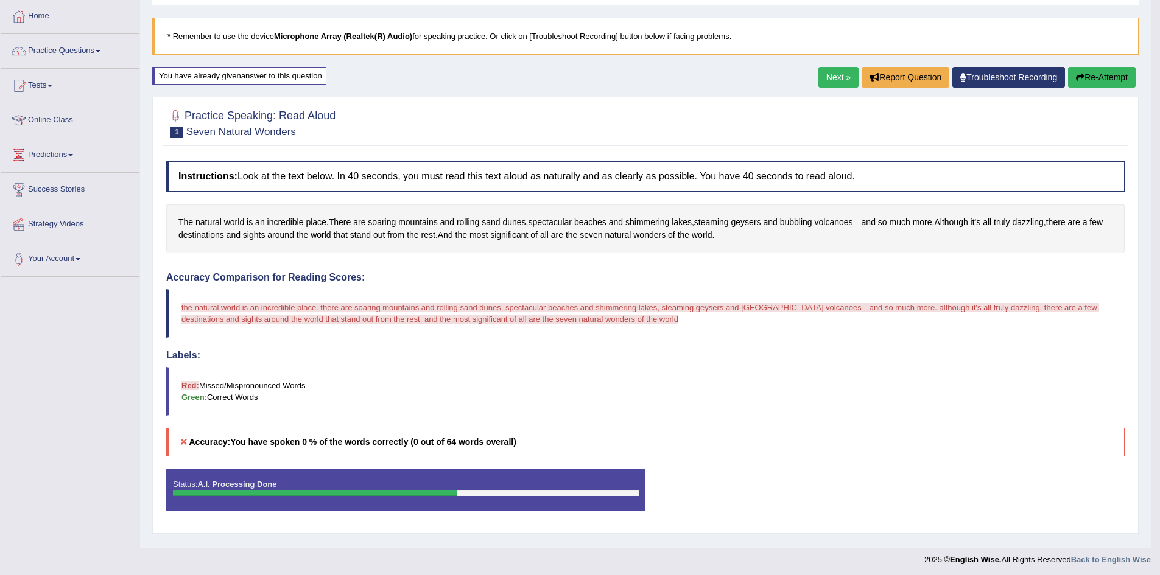
scroll to position [64, 0]
